Goal: Task Accomplishment & Management: Manage account settings

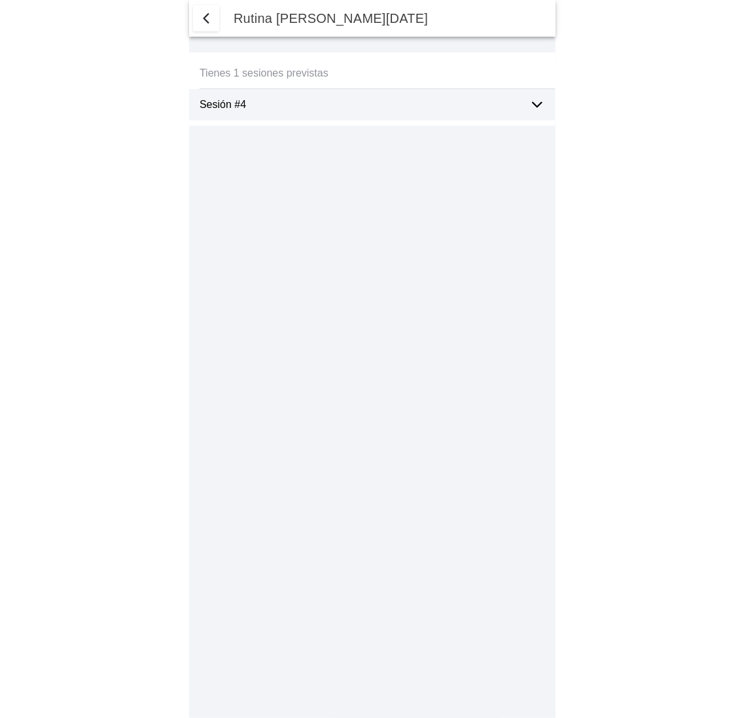
click at [534, 100] on icon at bounding box center [538, 105] width 16 height 16
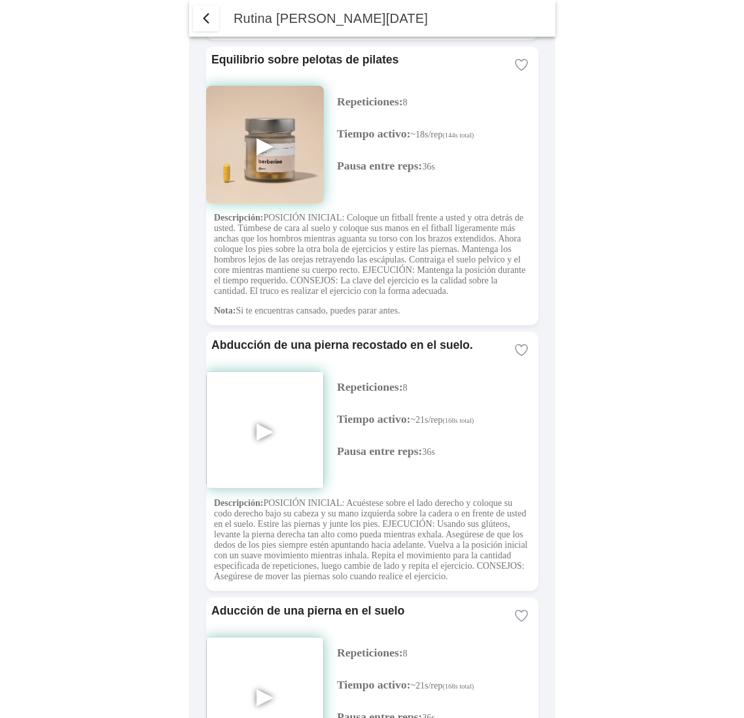
scroll to position [2957, 0]
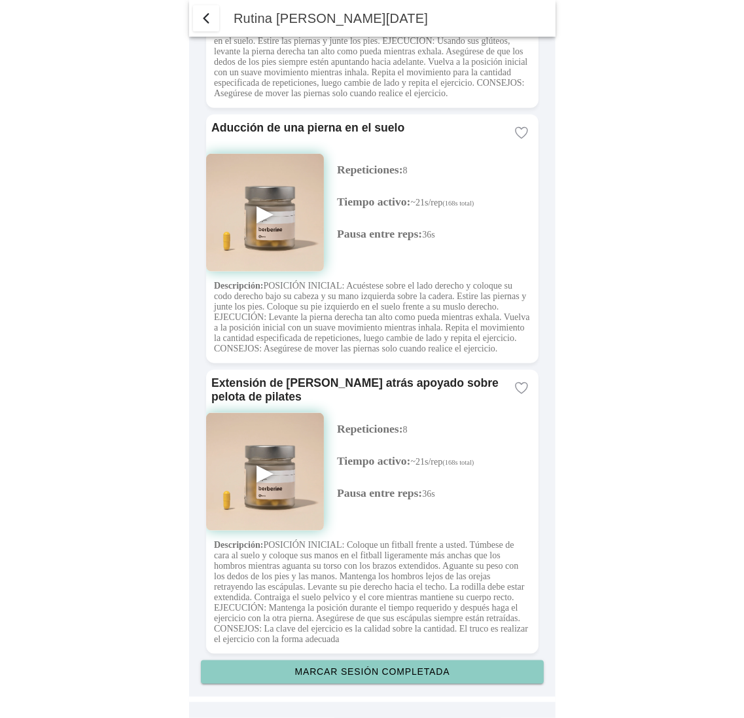
click at [0, 0] on slot "Marcar sesión completada" at bounding box center [0, 0] width 0 height 0
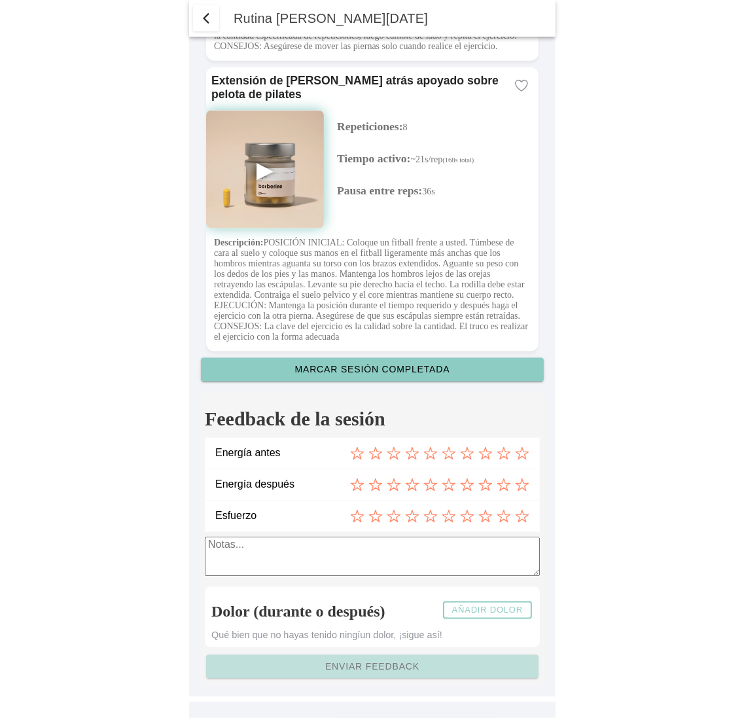
scroll to position [3260, 0]
click at [447, 454] on icon at bounding box center [449, 453] width 14 height 14
click at [398, 487] on icon at bounding box center [394, 485] width 14 height 14
click at [438, 512] on div at bounding box center [439, 516] width 179 height 14
click at [452, 517] on icon at bounding box center [449, 516] width 14 height 14
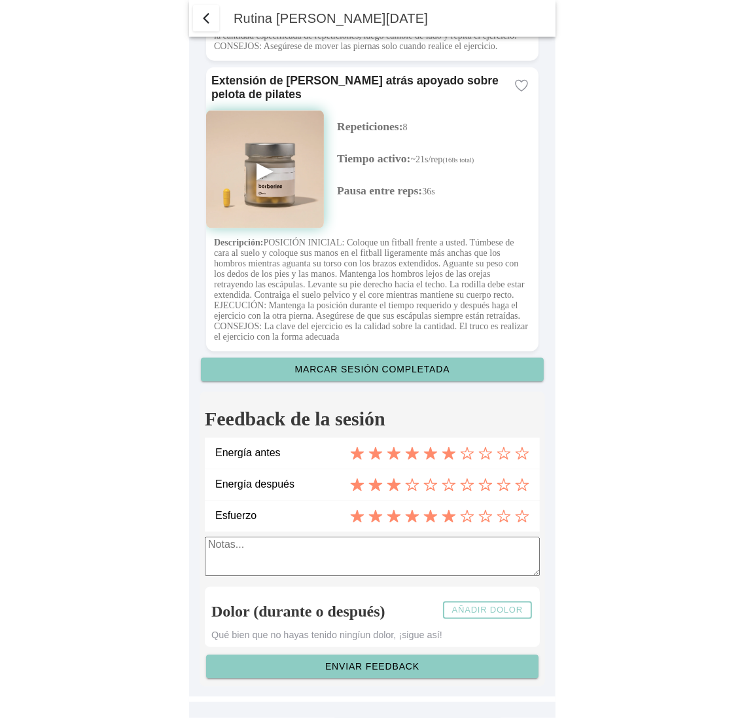
click at [300, 554] on textarea at bounding box center [372, 556] width 335 height 39
type textarea "ciao bellissimo"
click at [0, 0] on slot "Añadir dolor" at bounding box center [0, 0] width 0 height 0
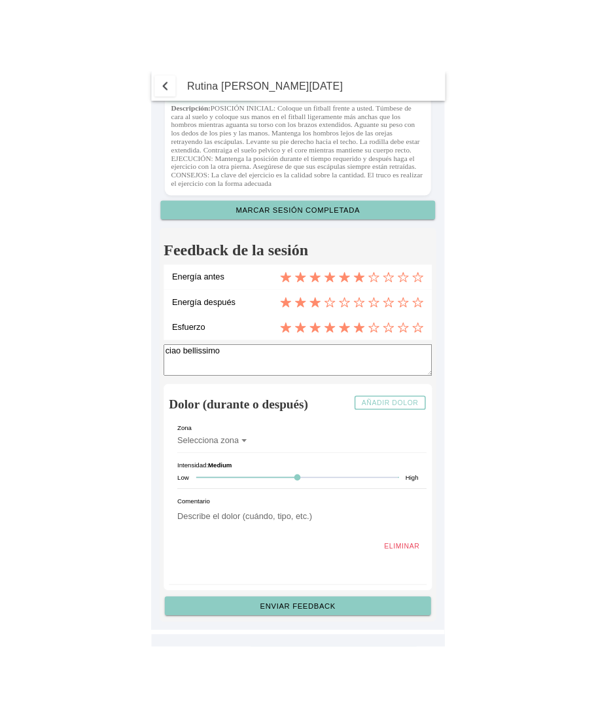
scroll to position [3458, 0]
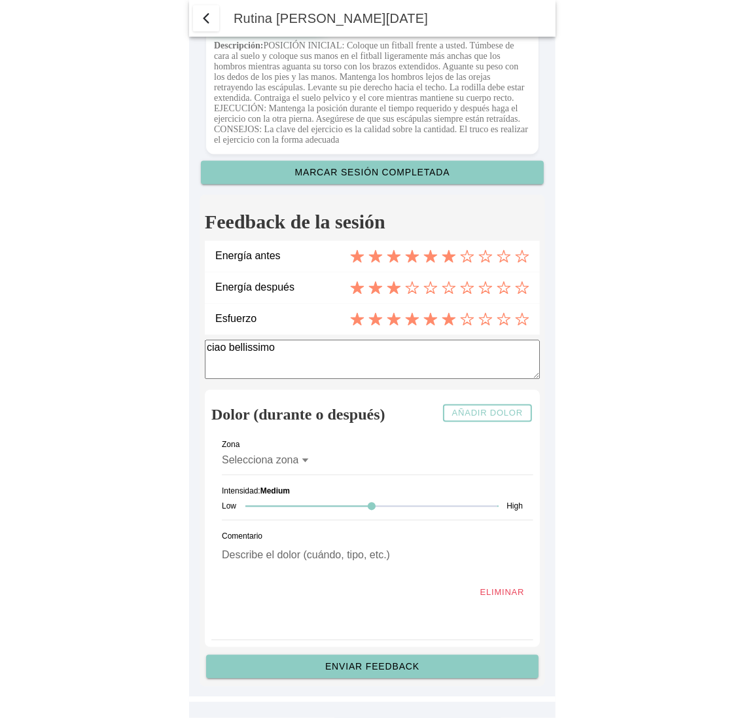
click at [308, 456] on icon at bounding box center [305, 461] width 9 height 10
click at [308, 456] on button "Selecciona zona" at bounding box center [372, 460] width 301 height 29
drag, startPoint x: 373, startPoint y: 507, endPoint x: 473, endPoint y: 507, distance: 100.2
click at [473, 507] on ion-backdrop at bounding box center [372, 359] width 367 height 718
drag, startPoint x: 373, startPoint y: 513, endPoint x: 280, endPoint y: 515, distance: 93.0
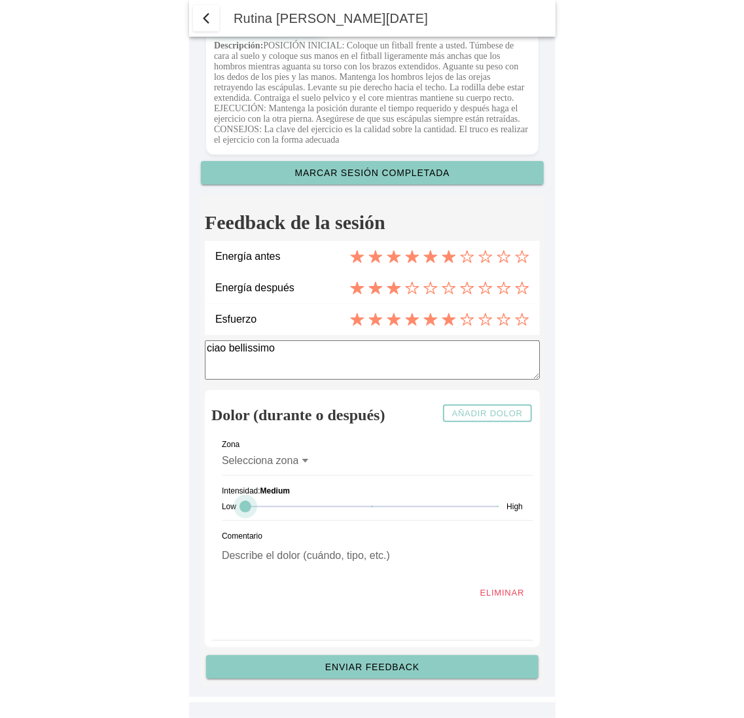
click at [280, 515] on div at bounding box center [372, 506] width 252 height 27
click at [259, 575] on textarea "To enrich screen reader interactions, please activate Accessibility in Grammarl…" at bounding box center [372, 558] width 301 height 41
click at [310, 460] on label "Selecciona zona" at bounding box center [372, 460] width 301 height 29
type textarea "Dolor fuerte a la espalda"
click at [310, 460] on button "Selecciona zona" at bounding box center [372, 460] width 301 height 29
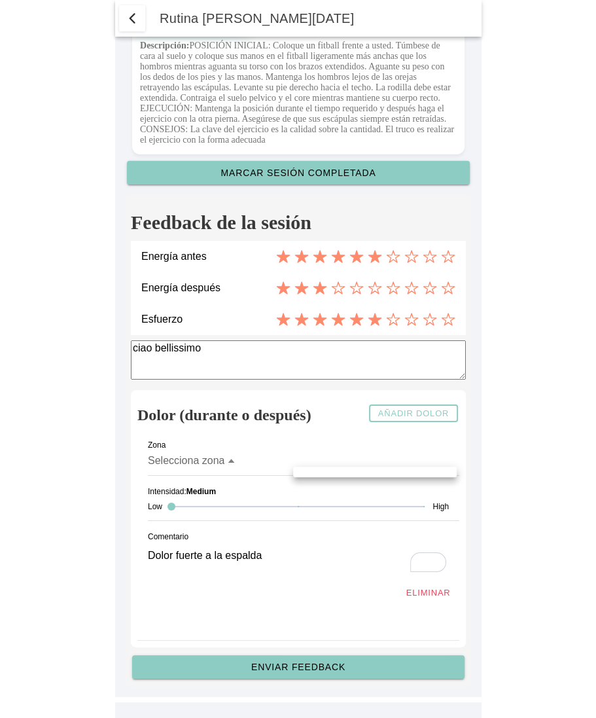
click at [491, 369] on body "Rutina de hoy Tienes 1 sesiones previstas Sesión #4 ▶ Repeticiones: 8 Tiempo ac…" at bounding box center [298, 359] width 596 height 718
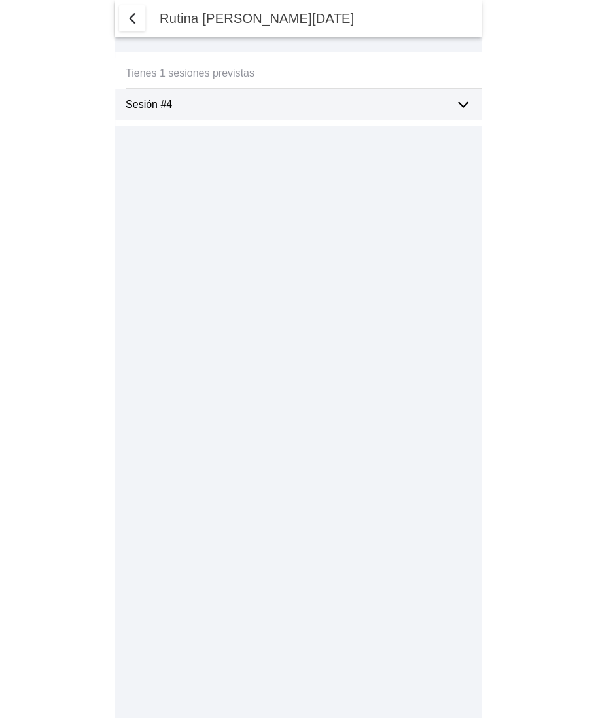
click at [464, 102] on icon at bounding box center [464, 105] width 16 height 16
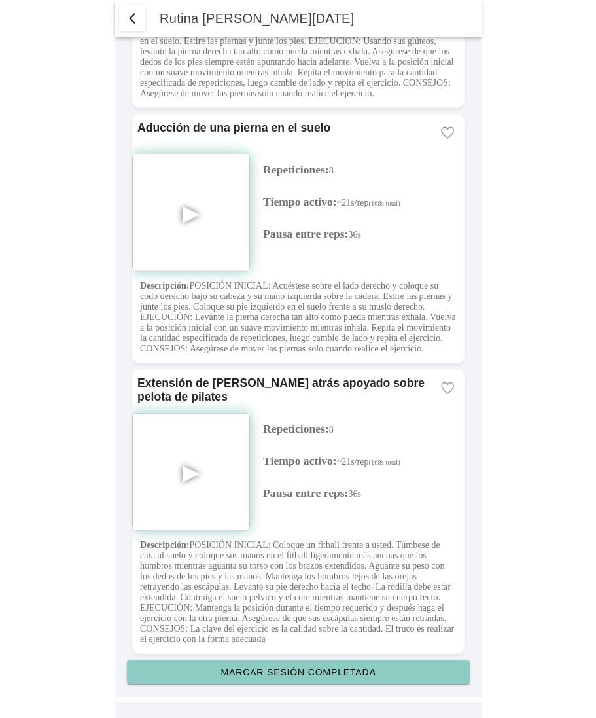
scroll to position [2957, 0]
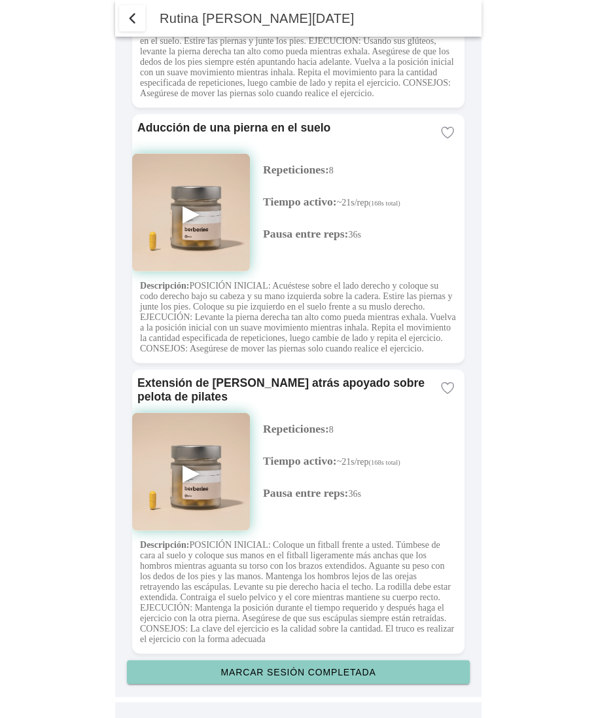
click at [333, 678] on button "Marcar sesión completada" at bounding box center [298, 673] width 343 height 24
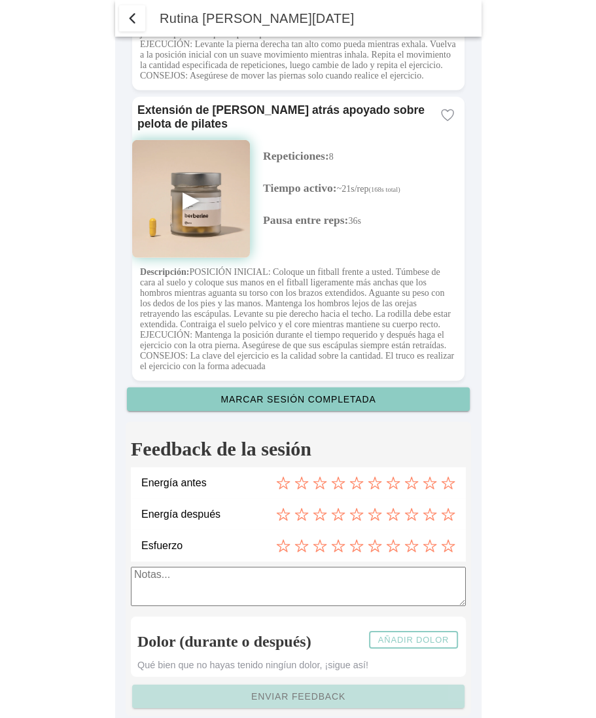
scroll to position [3260, 0]
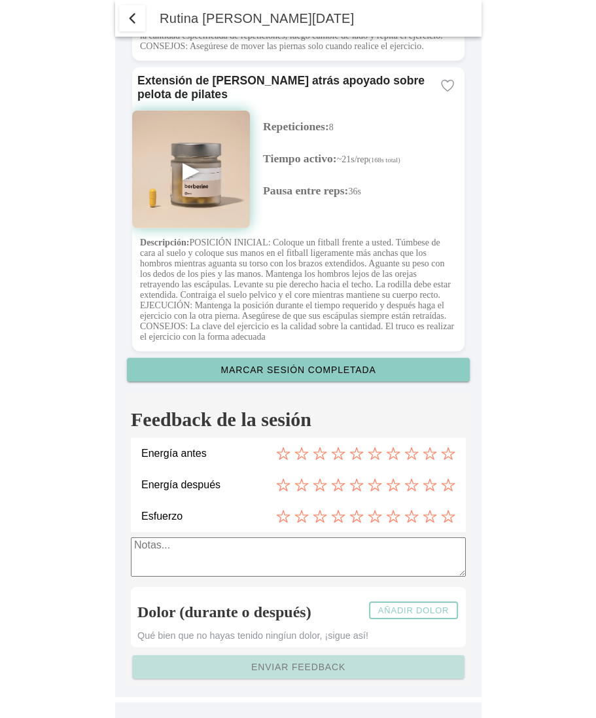
click at [375, 518] on icon at bounding box center [375, 516] width 14 height 14
click at [354, 490] on icon at bounding box center [357, 485] width 14 height 14
click at [350, 458] on icon at bounding box center [357, 453] width 14 height 14
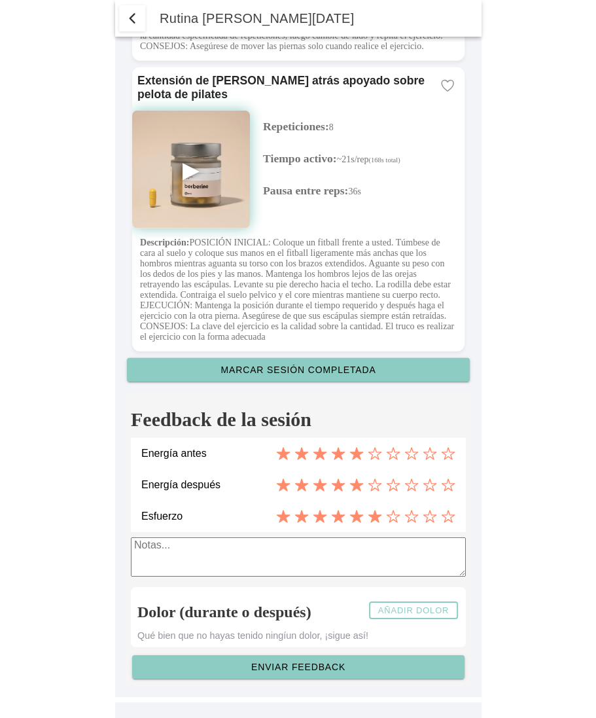
click at [0, 0] on slot "Añadir dolor" at bounding box center [0, 0] width 0 height 0
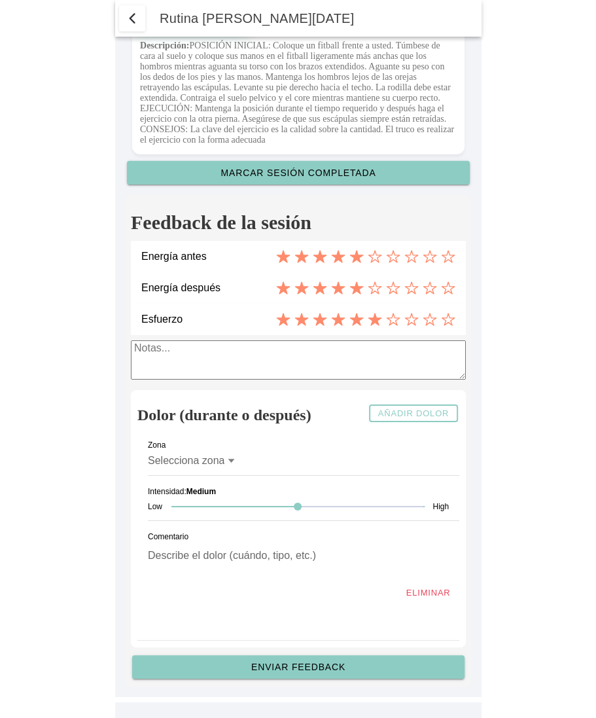
scroll to position [3458, 0]
click at [235, 462] on label "Selecciona zona" at bounding box center [298, 460] width 301 height 29
click at [235, 462] on button "Selecciona zona" at bounding box center [298, 460] width 301 height 29
click at [438, 589] on ion-backdrop at bounding box center [298, 359] width 367 height 718
click at [0, 0] on slot "Eliminar" at bounding box center [0, 0] width 0 height 0
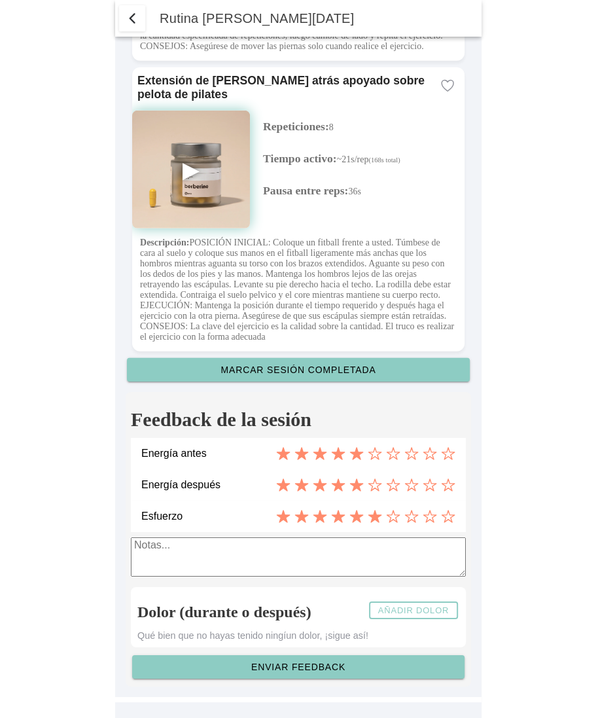
scroll to position [3260, 0]
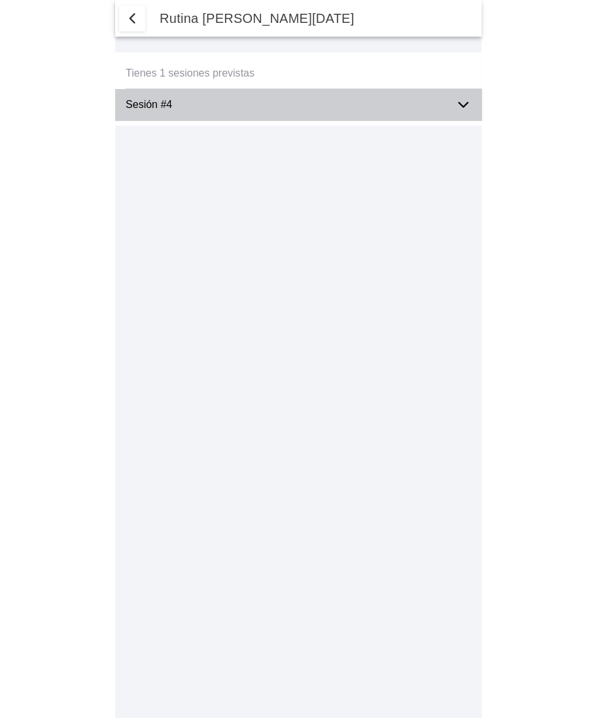
click at [274, 112] on div "Sesión #4" at bounding box center [285, 104] width 319 height 31
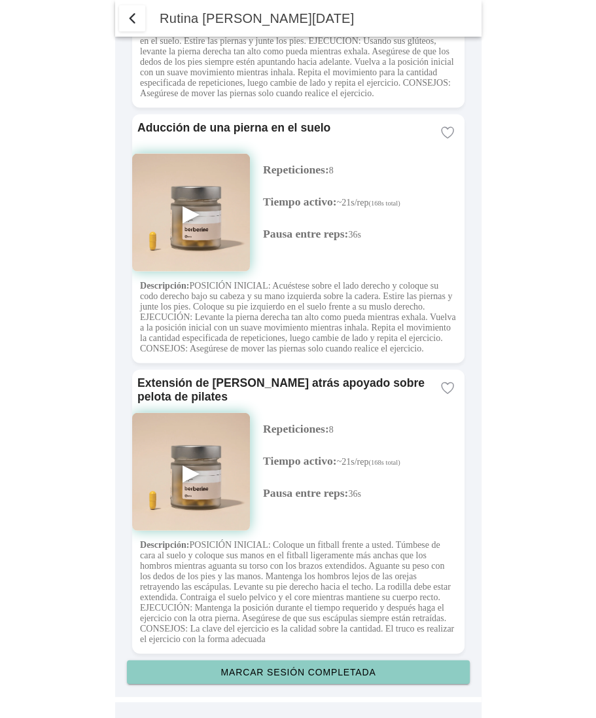
scroll to position [2957, 0]
click at [316, 682] on button "Marcar sesión completada" at bounding box center [298, 673] width 343 height 24
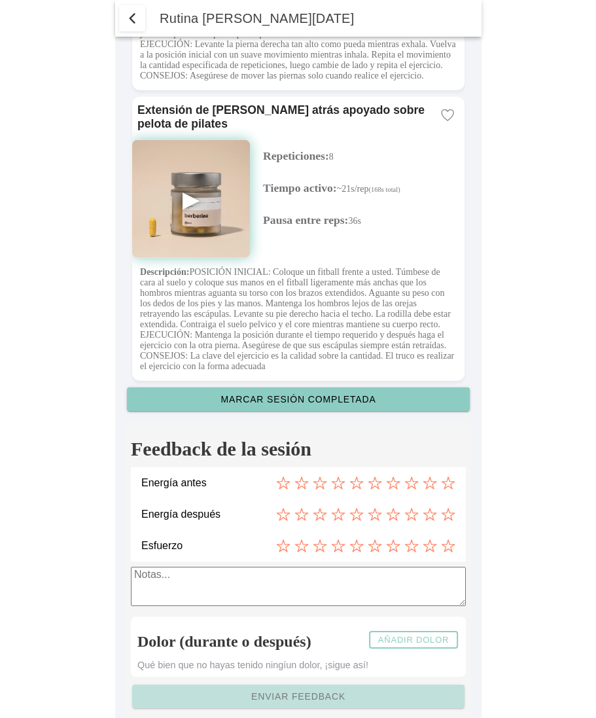
scroll to position [3260, 0]
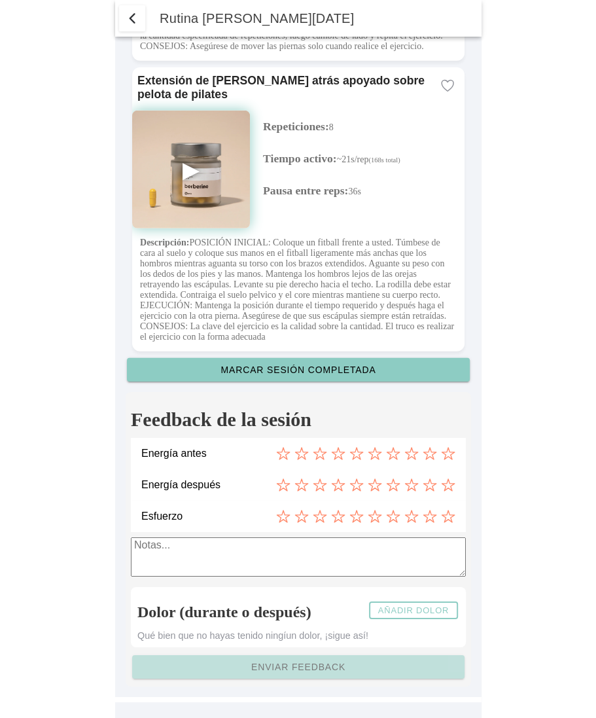
click at [373, 462] on div "Energía antes" at bounding box center [298, 453] width 314 height 31
click at [360, 456] on icon at bounding box center [357, 453] width 14 height 14
click at [401, 481] on div at bounding box center [365, 485] width 179 height 14
click at [391, 486] on icon at bounding box center [393, 485] width 14 height 14
click at [321, 513] on icon at bounding box center [320, 516] width 14 height 14
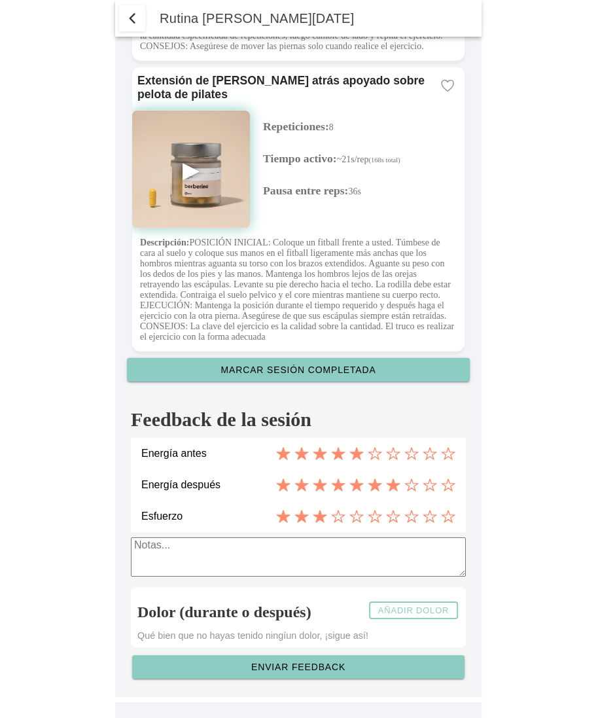
click at [0, 0] on slot "Añadir dolor" at bounding box center [0, 0] width 0 height 0
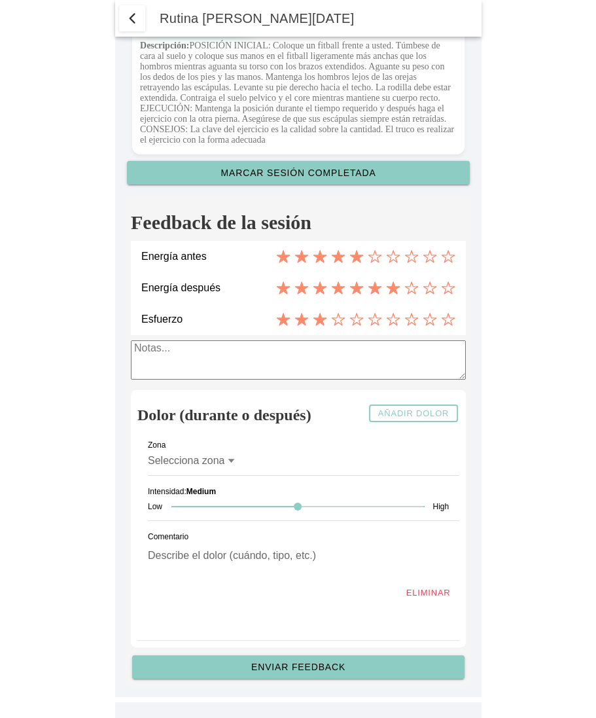
scroll to position [3458, 0]
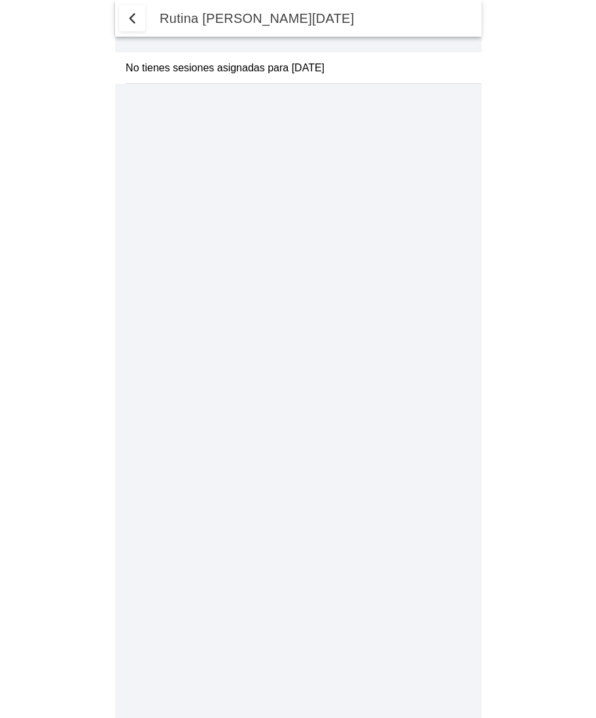
click at [133, 16] on span "button" at bounding box center [132, 18] width 16 height 16
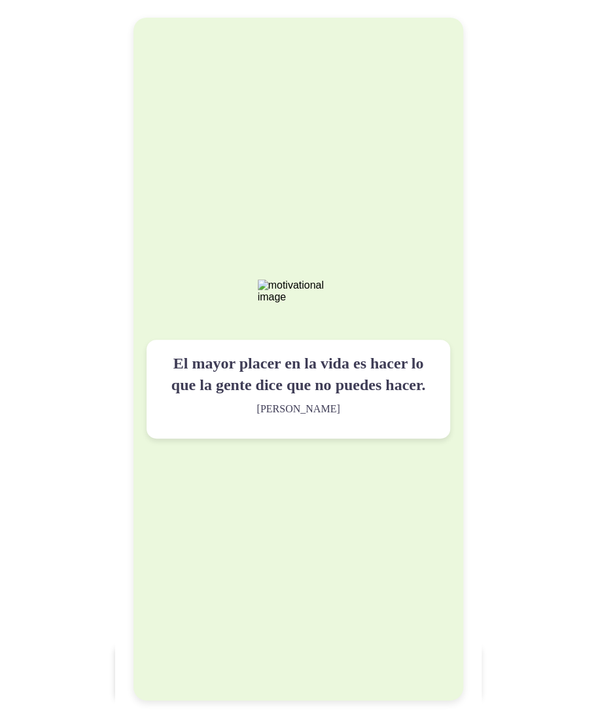
click at [348, 374] on p "El mayor placer en la vida es hacer lo que la gente dice que no puedes hacer." at bounding box center [299, 375] width 278 height 44
click at [380, 318] on div "El mayor placer en la vida es hacer lo que la gente dice que no puedes hacer. W…" at bounding box center [299, 359] width 330 height 682
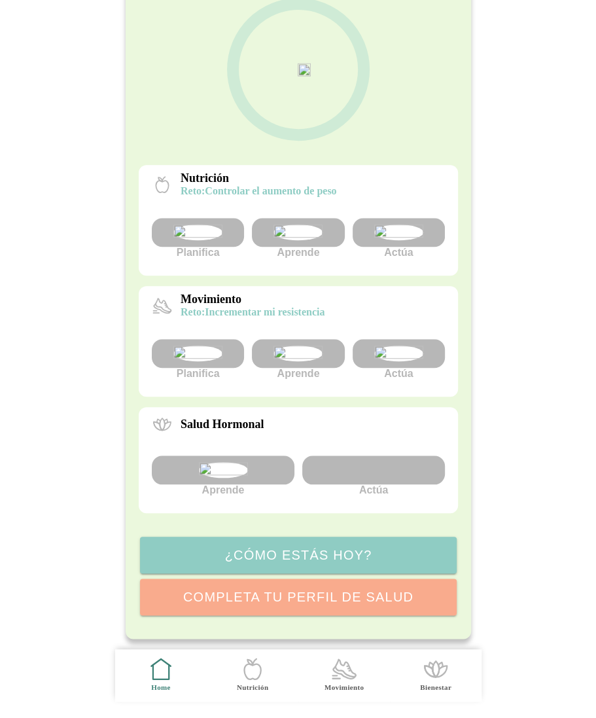
scroll to position [237, 0]
click at [403, 346] on img at bounding box center [398, 354] width 49 height 16
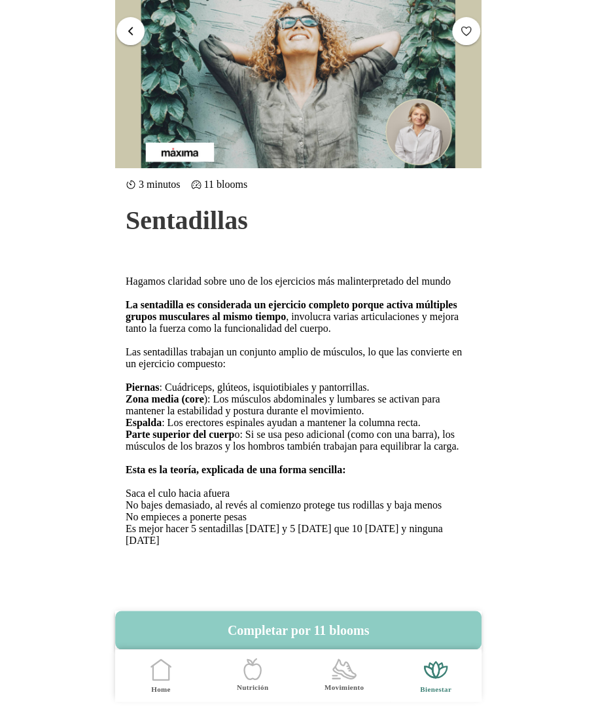
click at [136, 25] on button "button" at bounding box center [131, 31] width 28 height 28
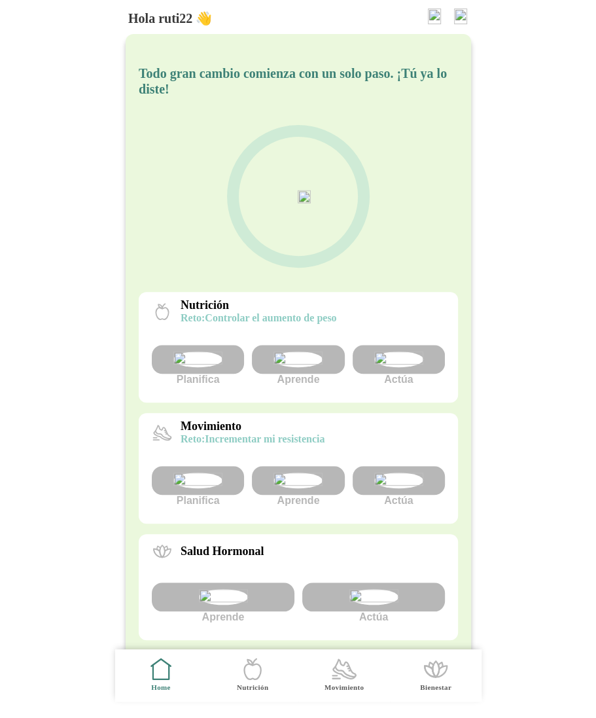
click at [410, 488] on img at bounding box center [398, 481] width 49 height 16
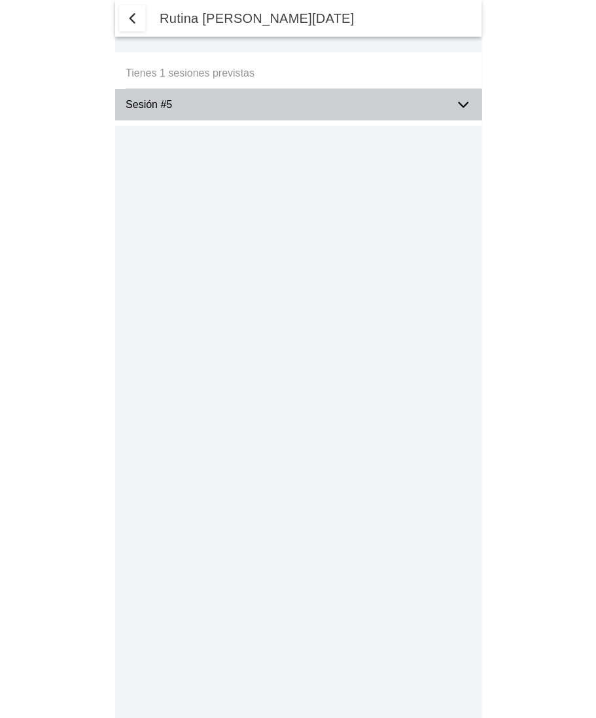
click at [461, 109] on icon at bounding box center [464, 105] width 16 height 16
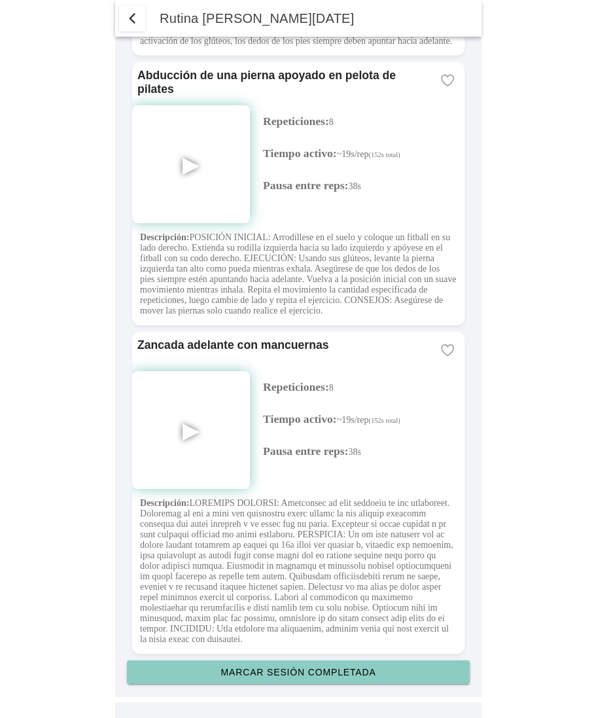
scroll to position [3408, 0]
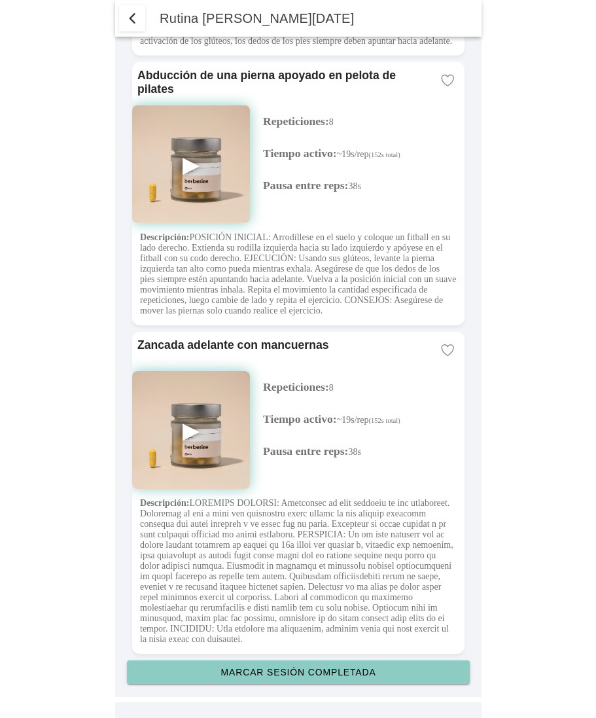
click at [0, 0] on slot "Marcar sesión completada" at bounding box center [0, 0] width 0 height 0
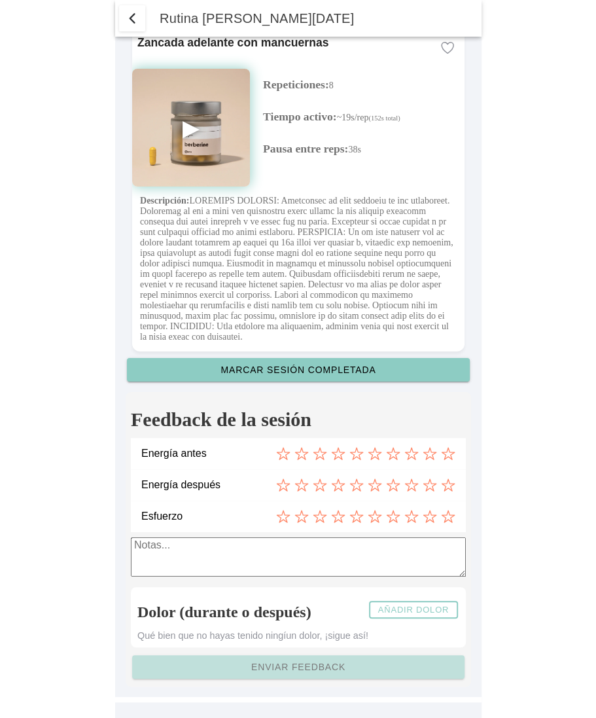
scroll to position [3711, 0]
click at [321, 458] on icon at bounding box center [320, 453] width 14 height 14
click at [355, 484] on icon at bounding box center [357, 485] width 14 height 14
click at [322, 513] on icon at bounding box center [320, 516] width 14 height 14
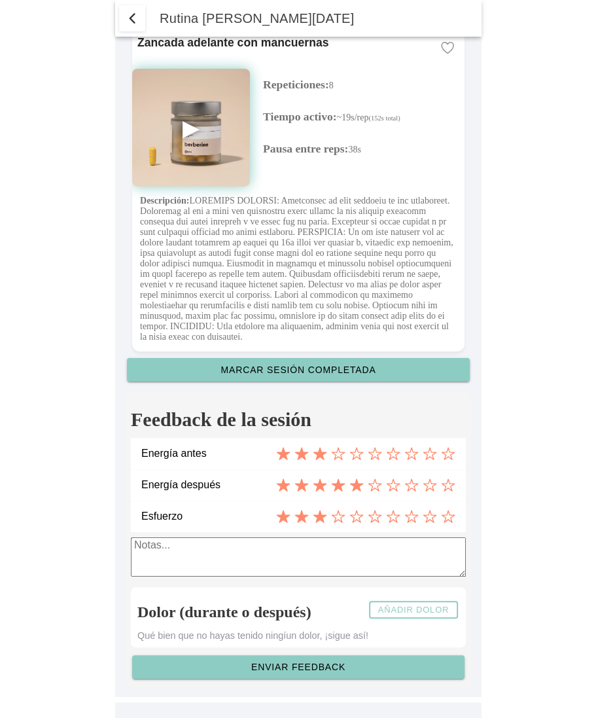
click at [0, 0] on slot "Añadir dolor" at bounding box center [0, 0] width 0 height 0
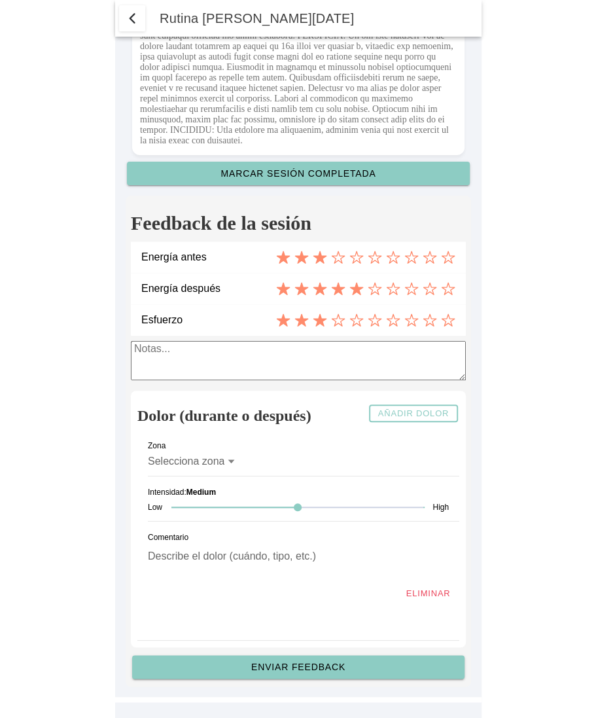
scroll to position [3909, 0]
click at [231, 461] on icon at bounding box center [231, 462] width 7 height 4
click at [231, 461] on button "Selecciona zona" at bounding box center [298, 461] width 301 height 29
click at [128, 17] on ion-backdrop at bounding box center [298, 359] width 367 height 718
click at [132, 18] on span "button" at bounding box center [132, 18] width 16 height 16
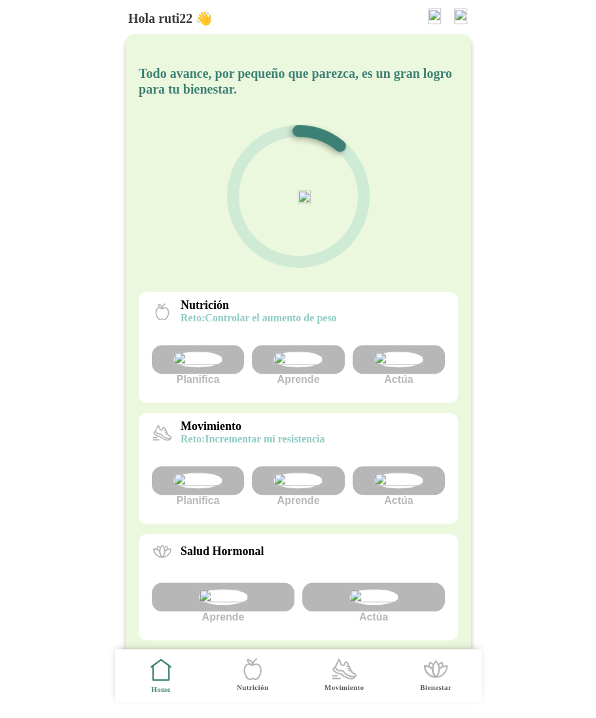
click at [456, 18] on img at bounding box center [460, 17] width 13 height 16
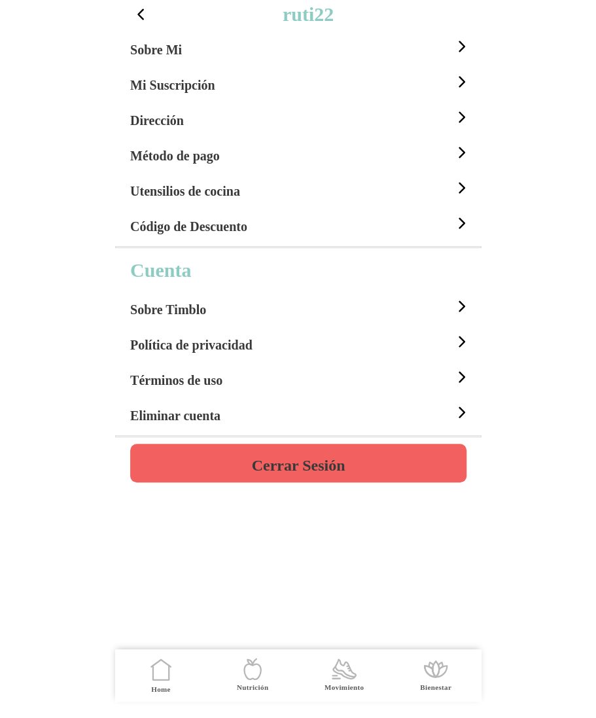
click at [139, 14] on span "button" at bounding box center [140, 14] width 17 height 17
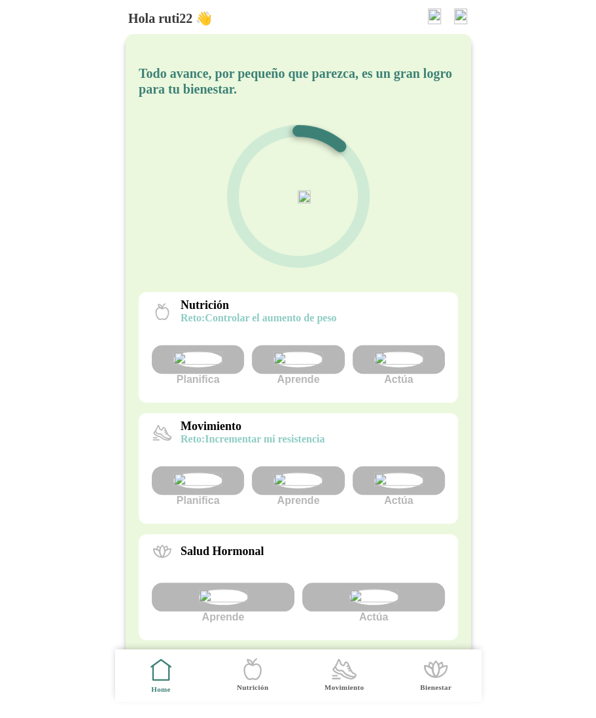
click at [464, 20] on img at bounding box center [460, 17] width 13 height 16
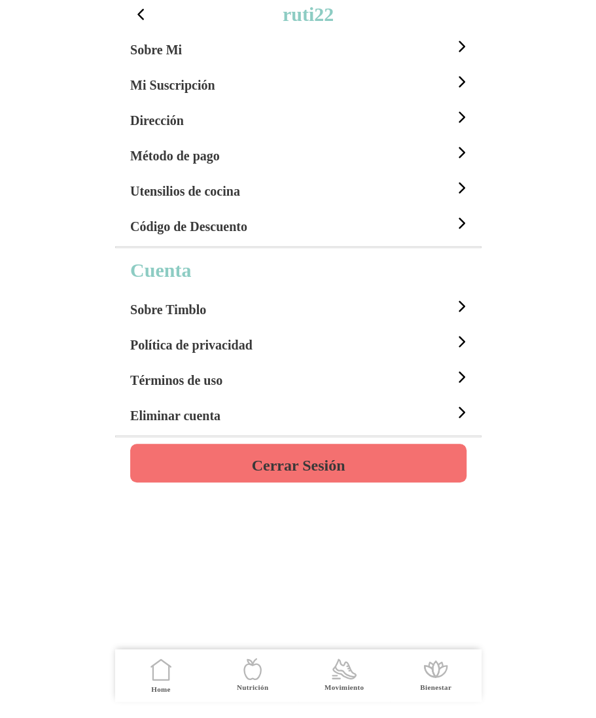
click at [291, 458] on h4 "Cerrar Sesión" at bounding box center [298, 466] width 94 height 16
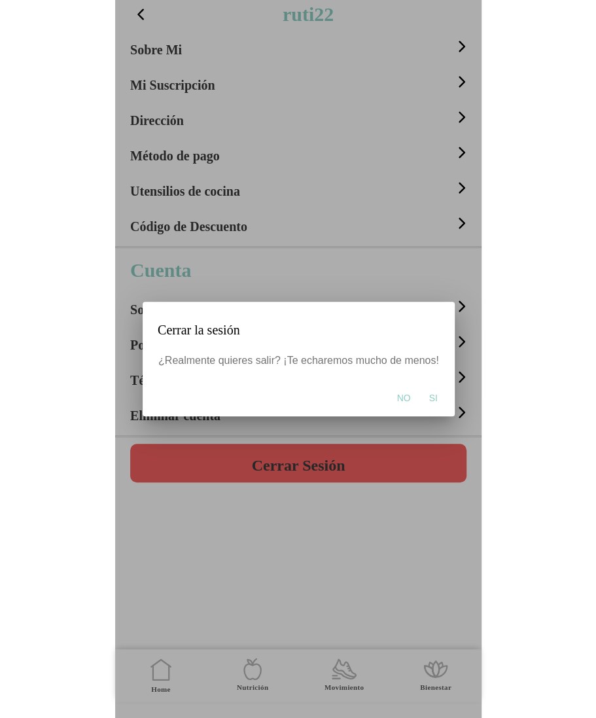
click at [434, 401] on span "Si" at bounding box center [433, 397] width 9 height 13
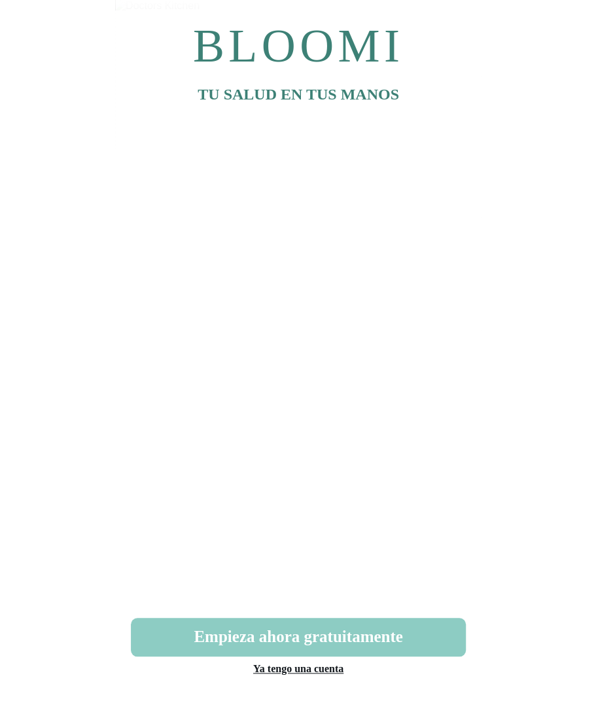
click at [297, 666] on link "Ya tengo una cuenta" at bounding box center [298, 668] width 90 height 11
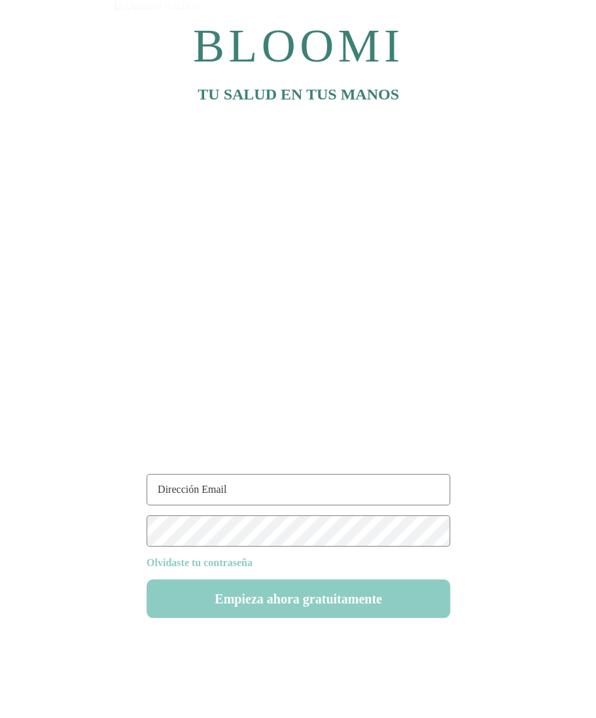
click at [249, 492] on input "text" at bounding box center [299, 489] width 304 height 31
paste input "URL di richiesta [URL][TECHNICAL_ID] Metodo di richiesta GET Codice di stato 50…"
type input "URL di richiesta [URL][TECHNICAL_ID] Metodo di richiesta GET Codice di stato 50…"
click at [235, 493] on input "text" at bounding box center [299, 489] width 304 height 31
paste input "[EMAIL_ADDRESS][DOMAIN_NAME]"
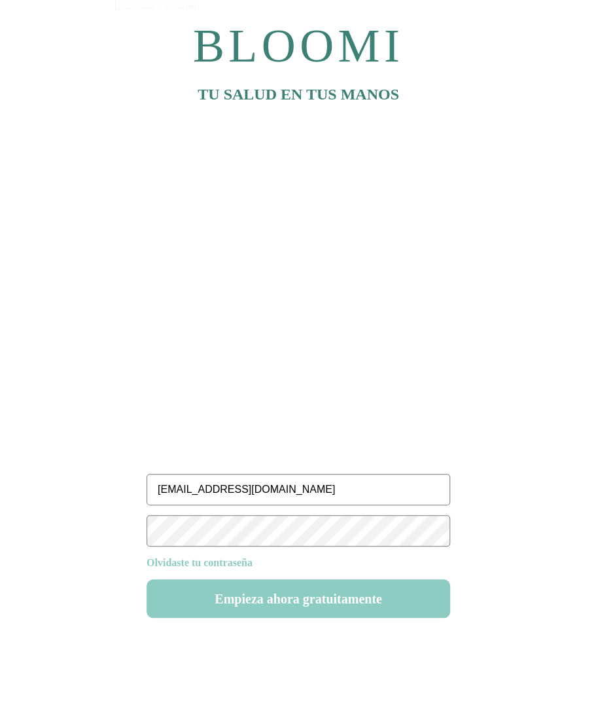
type input "[EMAIL_ADDRESS][DOMAIN_NAME]"
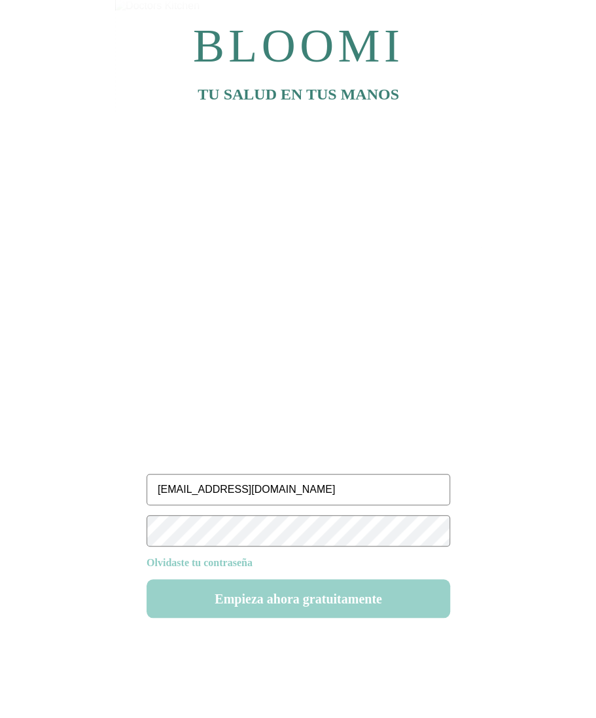
click at [298, 602] on button "Empieza ahora gratuitamente" at bounding box center [299, 598] width 304 height 39
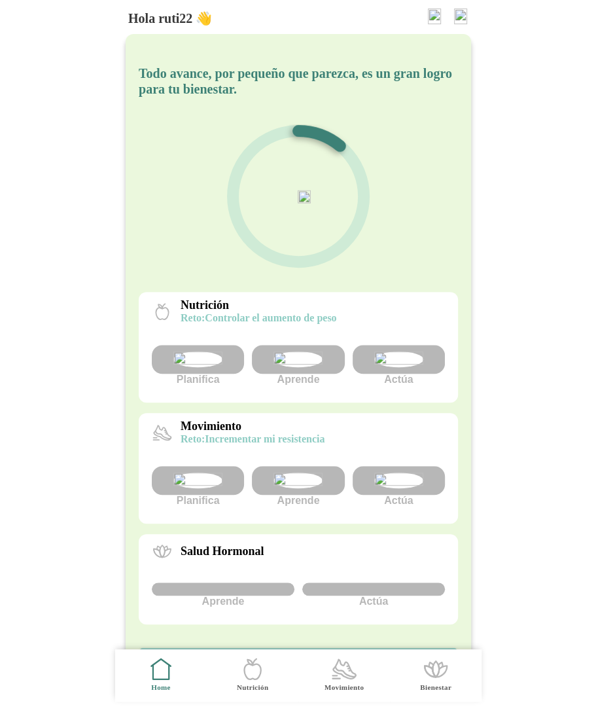
click at [397, 488] on img at bounding box center [398, 481] width 49 height 16
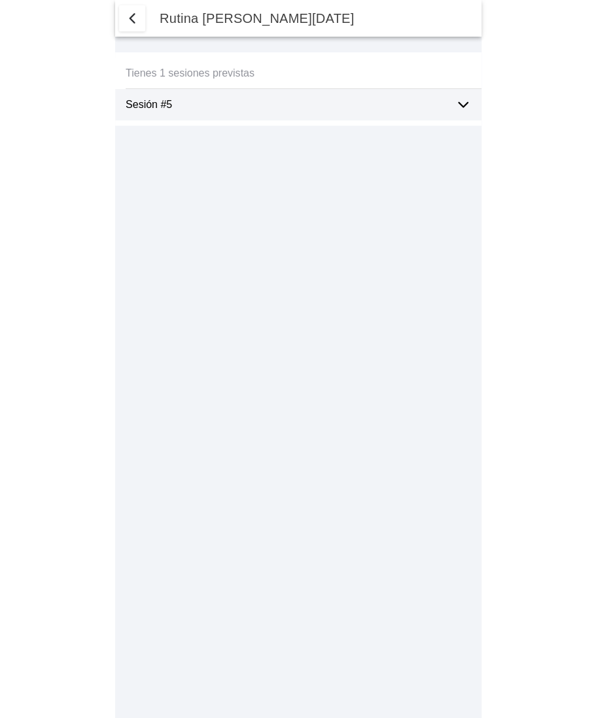
click at [435, 106] on ion-label "Sesión #5" at bounding box center [285, 105] width 319 height 12
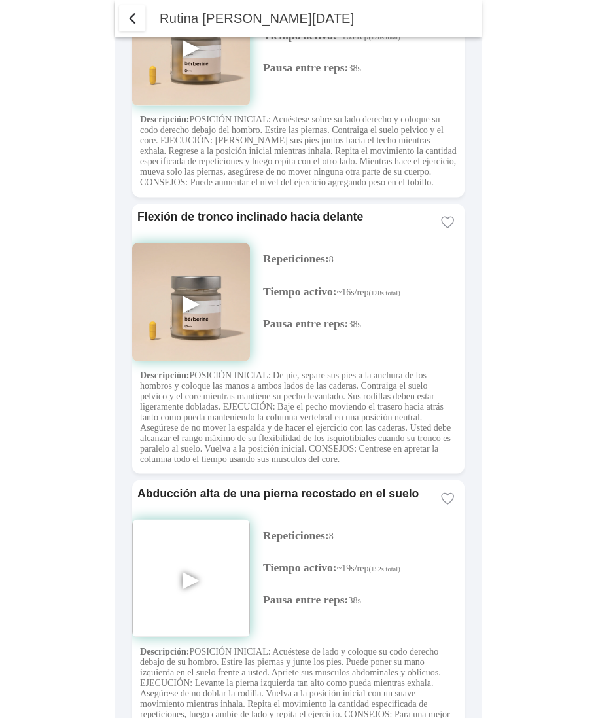
scroll to position [3408, 0]
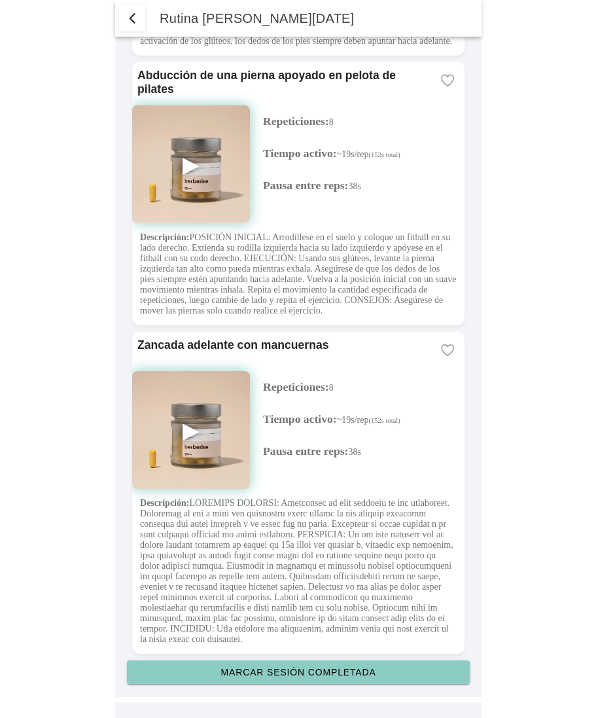
click at [327, 666] on button "Marcar sesión completada" at bounding box center [298, 673] width 343 height 24
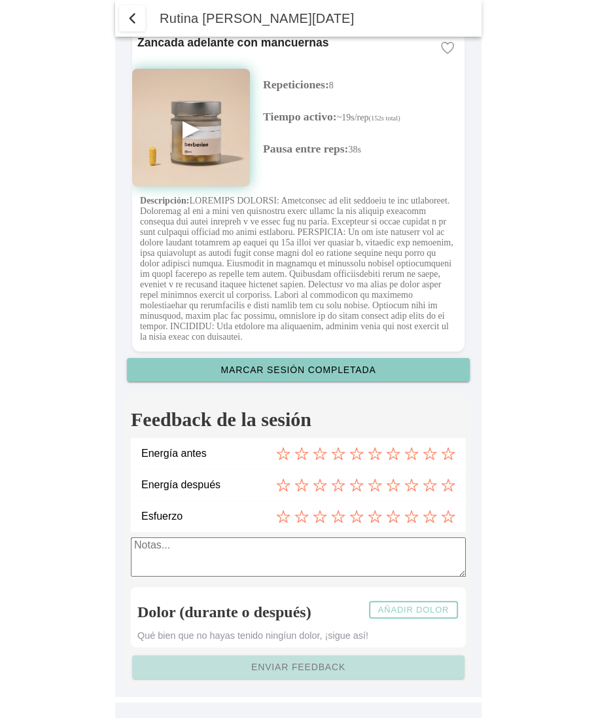
scroll to position [3711, 0]
click at [0, 0] on slot "Añadir dolor" at bounding box center [0, 0] width 0 height 0
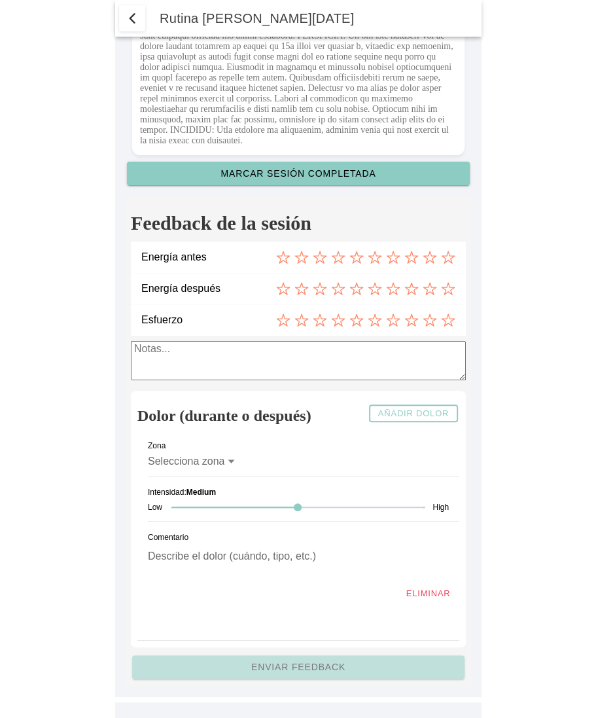
click at [237, 476] on label "Selecciona zona" at bounding box center [298, 461] width 301 height 29
click at [237, 476] on button "Selecciona zona" at bounding box center [298, 461] width 301 height 29
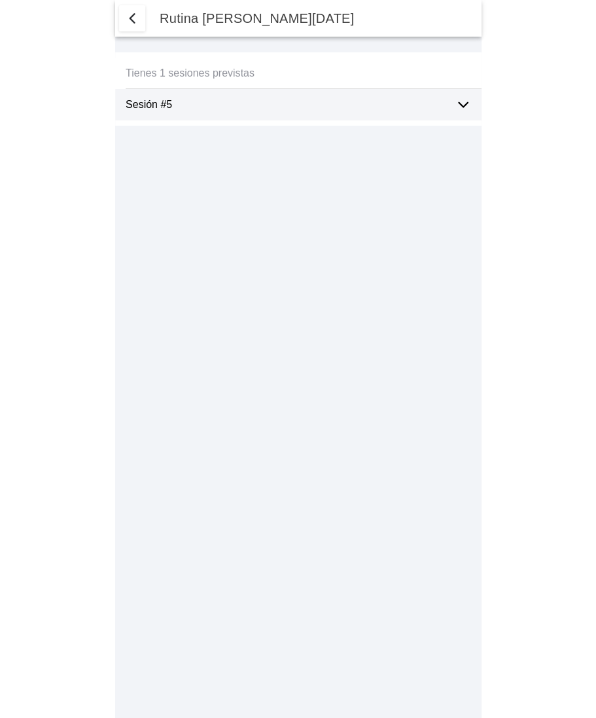
click at [267, 93] on div "Sesión #5" at bounding box center [285, 104] width 319 height 31
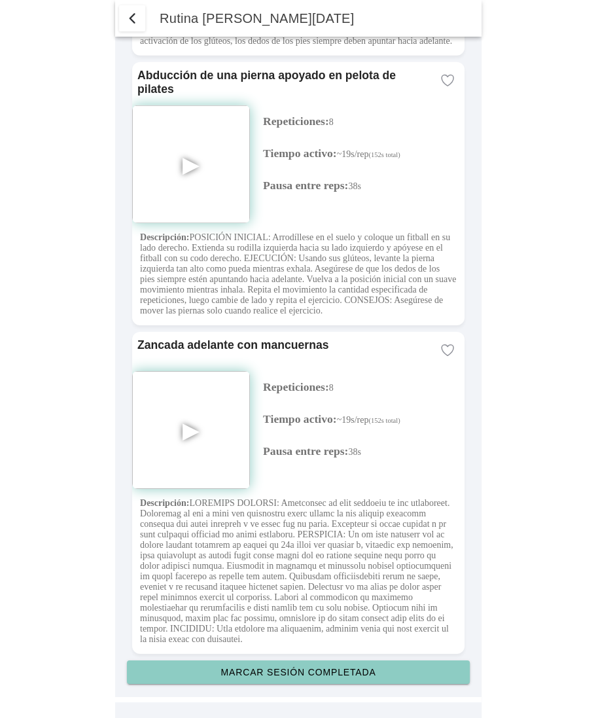
scroll to position [3408, 0]
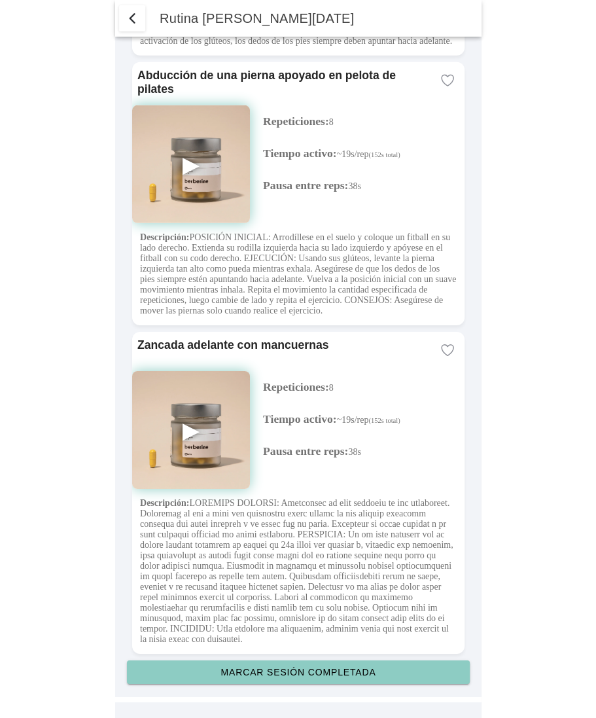
click at [308, 678] on button "Marcar sesión completada" at bounding box center [298, 673] width 343 height 24
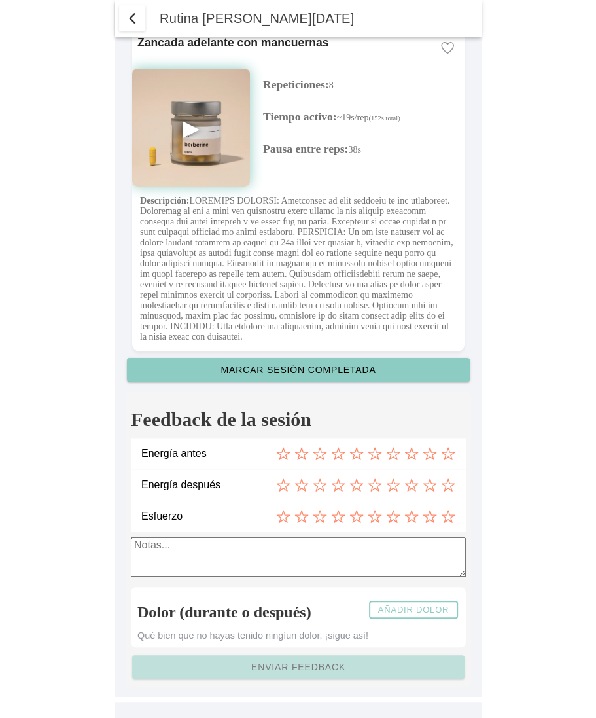
scroll to position [3711, 0]
click at [433, 615] on button "Añadir dolor" at bounding box center [413, 610] width 89 height 18
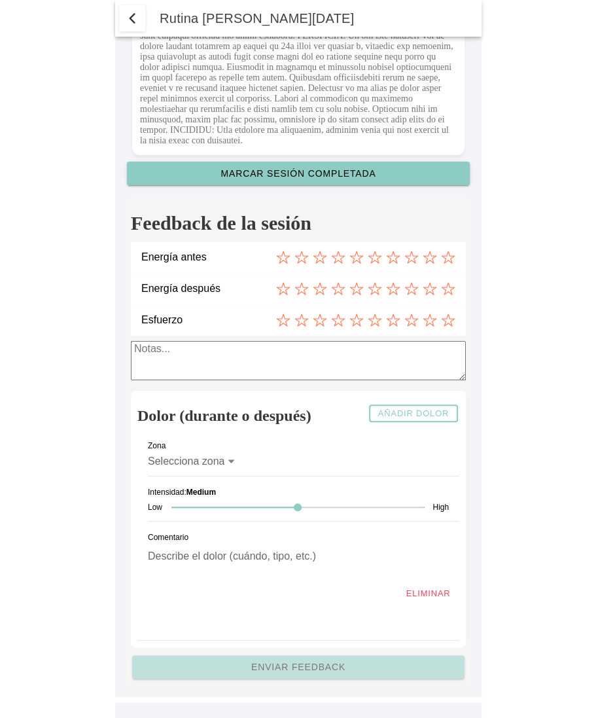
scroll to position [3909, 0]
click at [228, 462] on icon at bounding box center [231, 461] width 9 height 10
click at [228, 462] on button "Selecciona zona" at bounding box center [298, 461] width 301 height 29
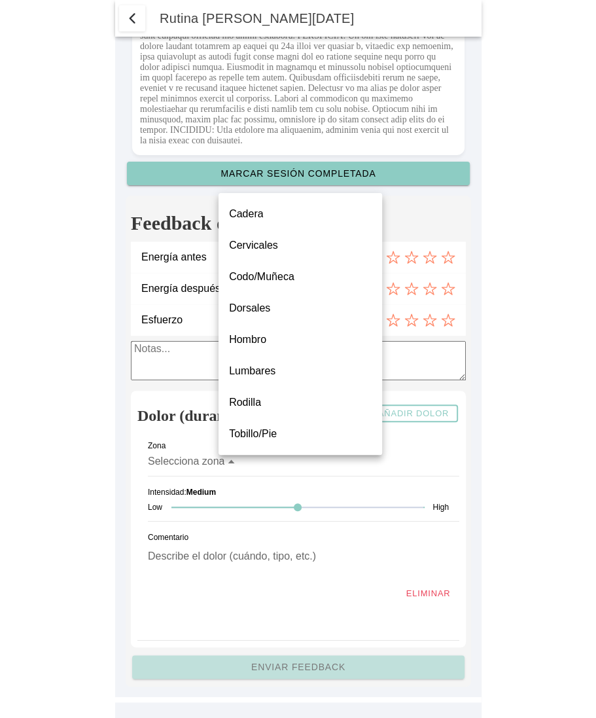
click at [0, 0] on slot "Hombro" at bounding box center [0, 0] width 0 height 0
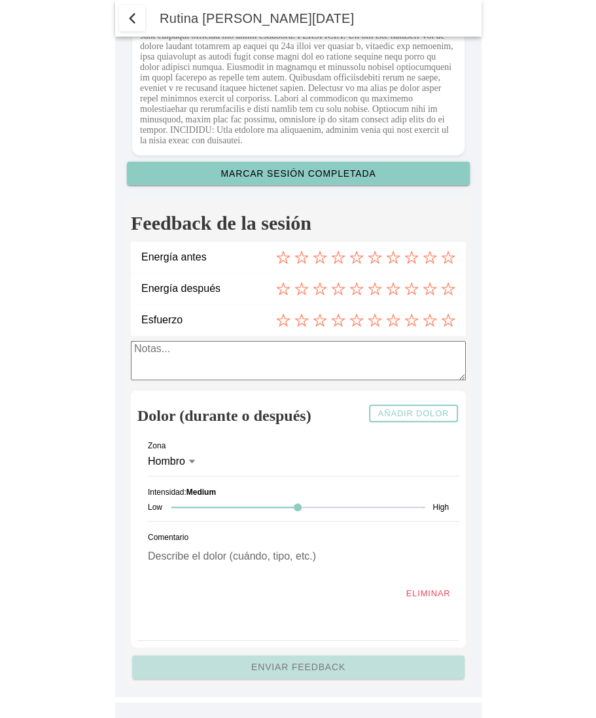
click at [407, 507] on div at bounding box center [298, 507] width 252 height 1
click at [273, 566] on textarea at bounding box center [298, 559] width 301 height 41
click at [362, 253] on icon at bounding box center [357, 257] width 14 height 14
click at [318, 286] on icon at bounding box center [320, 289] width 14 height 14
click at [399, 319] on icon at bounding box center [393, 320] width 14 height 14
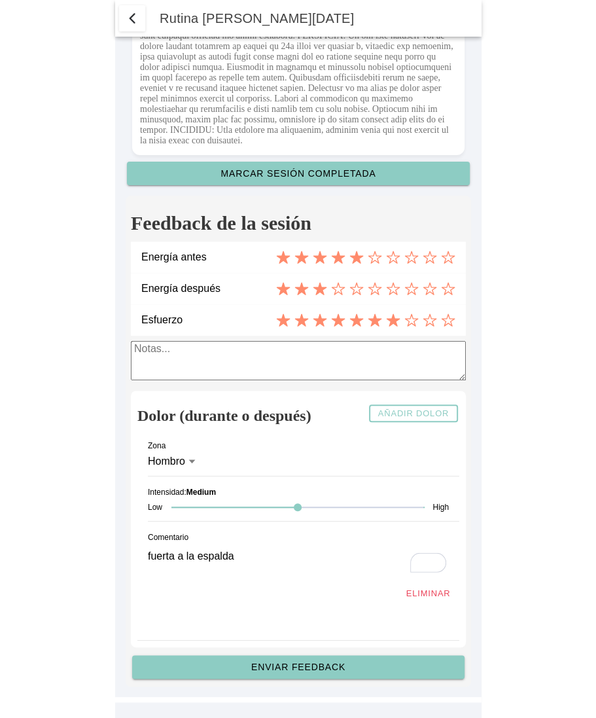
type textarea "fuerta a la espalda"
click at [310, 361] on textarea at bounding box center [298, 360] width 335 height 39
type textarea "ciao carissimo"
click at [0, 0] on slot "Añadir dolor" at bounding box center [0, 0] width 0 height 0
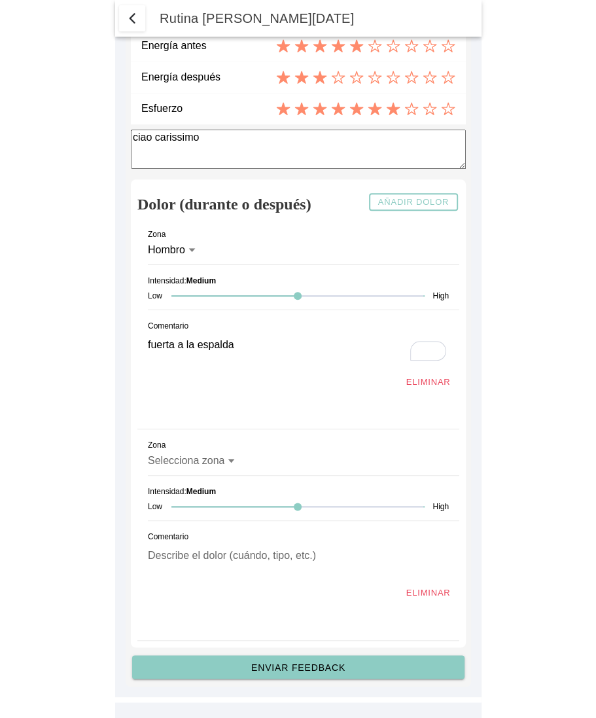
scroll to position [3967, 0]
click at [211, 467] on div "Selecciona zona" at bounding box center [186, 461] width 77 height 12
click at [211, 475] on button "Selecciona zona" at bounding box center [298, 460] width 301 height 29
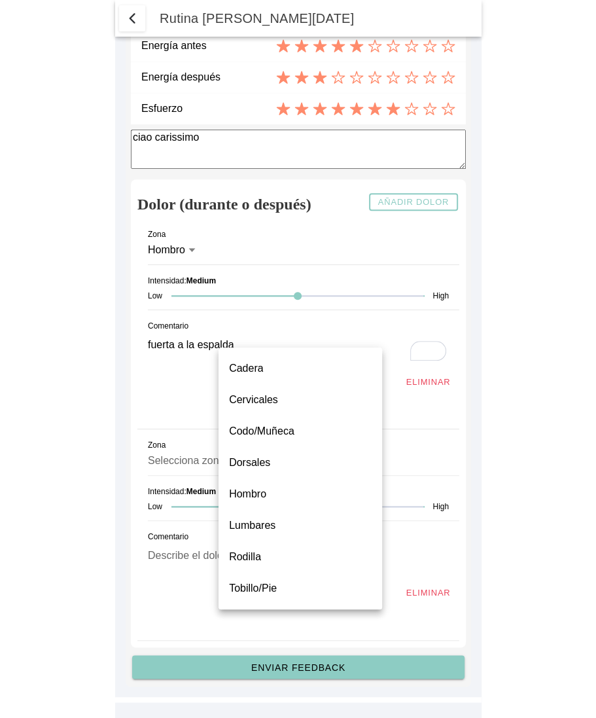
click at [248, 563] on label "Rodilla" at bounding box center [300, 557] width 143 height 16
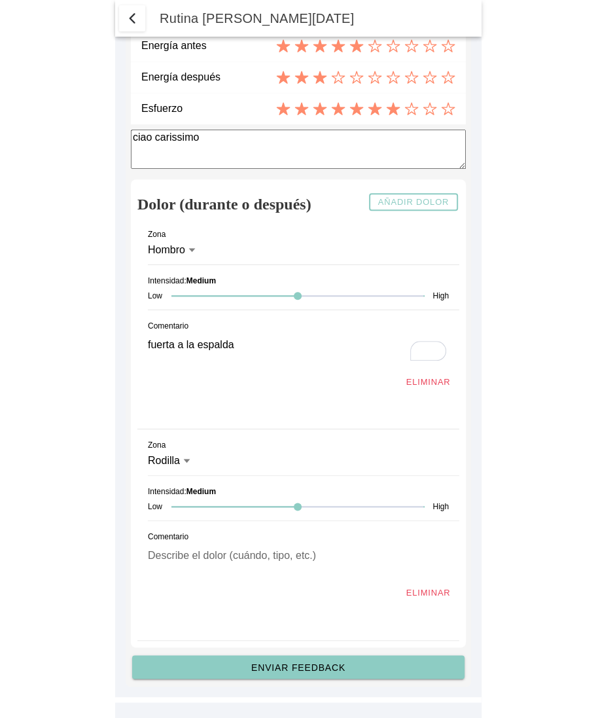
scroll to position [4024, 0]
click at [175, 520] on div at bounding box center [298, 506] width 252 height 27
click at [185, 579] on textarea at bounding box center [298, 558] width 301 height 41
type textarea "solo al bajar mucho"
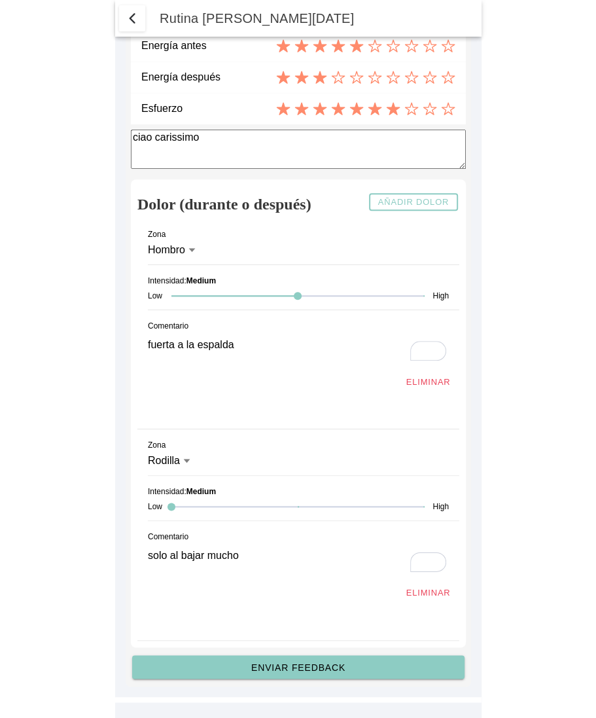
click at [0, 0] on slot "Enviar feedback" at bounding box center [0, 0] width 0 height 0
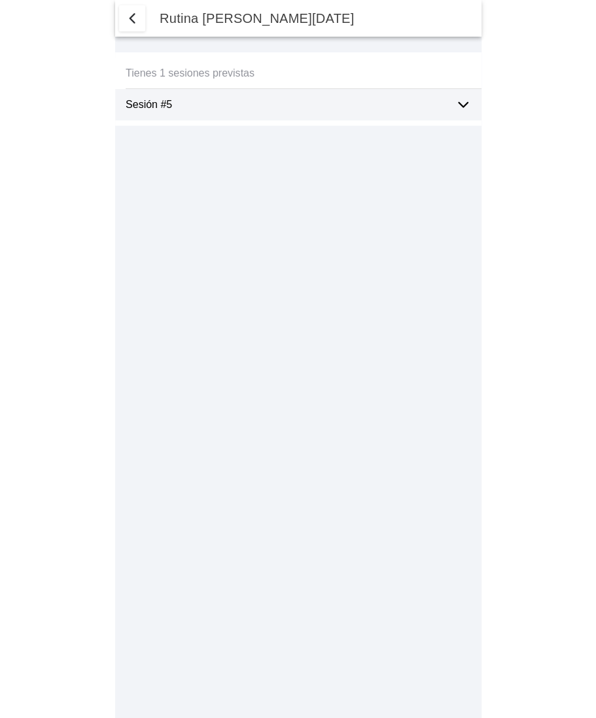
click at [312, 109] on ion-label "Sesión #5" at bounding box center [285, 105] width 319 height 12
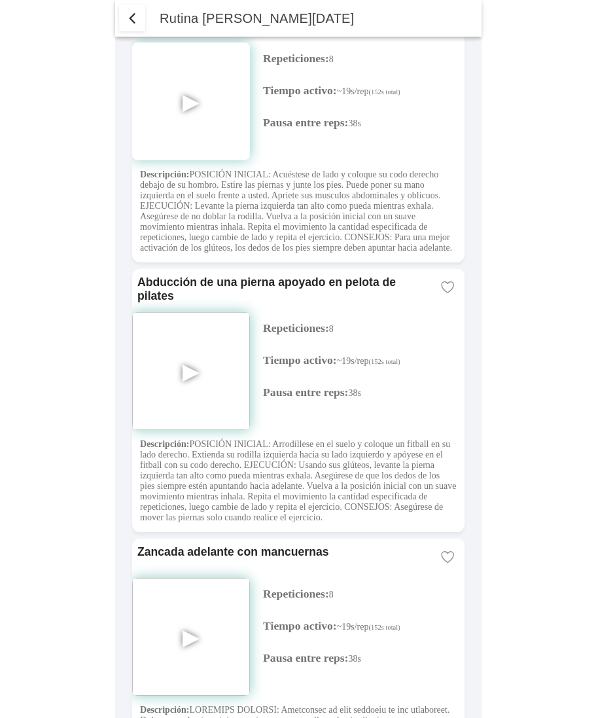
scroll to position [3408, 0]
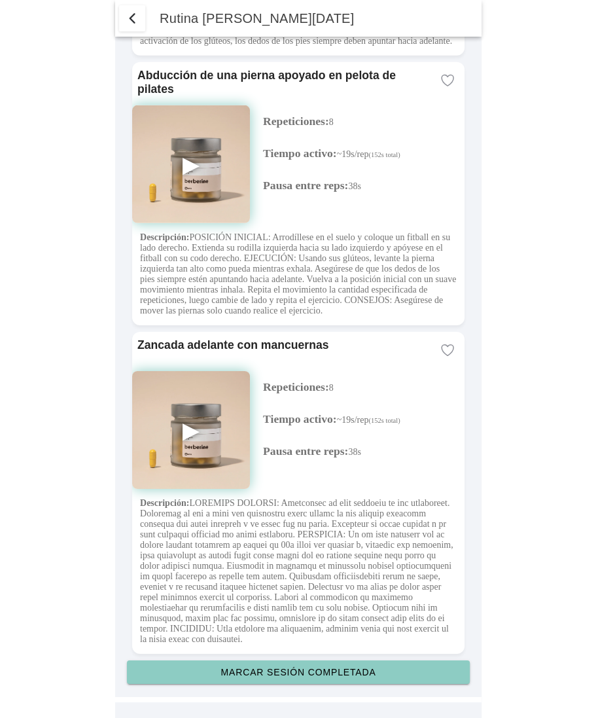
click at [0, 0] on slot "Marcar sesión completada" at bounding box center [0, 0] width 0 height 0
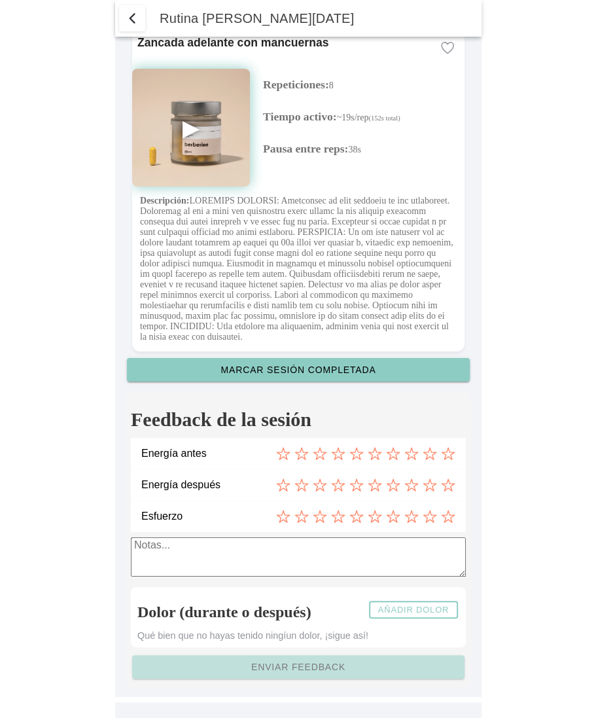
scroll to position [3711, 0]
click at [342, 454] on icon at bounding box center [338, 453] width 14 height 14
click at [391, 480] on icon at bounding box center [393, 485] width 14 height 14
click at [320, 515] on icon at bounding box center [320, 516] width 14 height 14
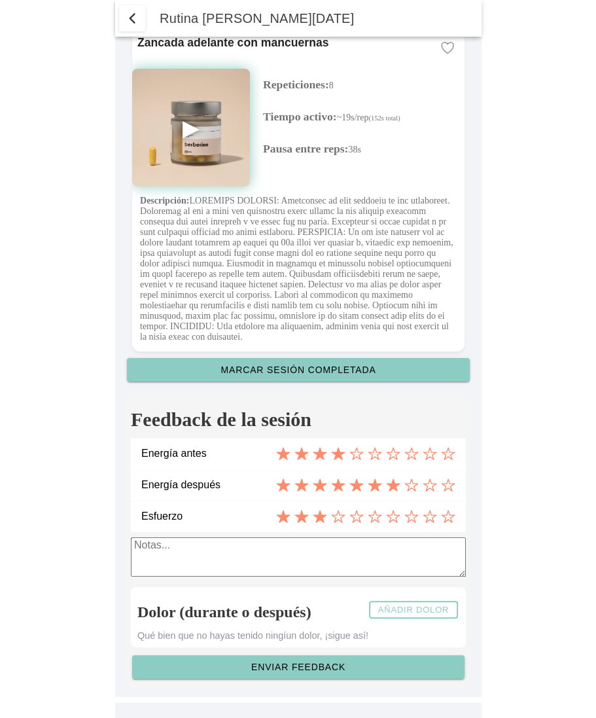
click at [315, 542] on textarea at bounding box center [298, 556] width 335 height 39
type textarea "ciao bello"
click at [0, 0] on slot "Añadir dolor" at bounding box center [0, 0] width 0 height 0
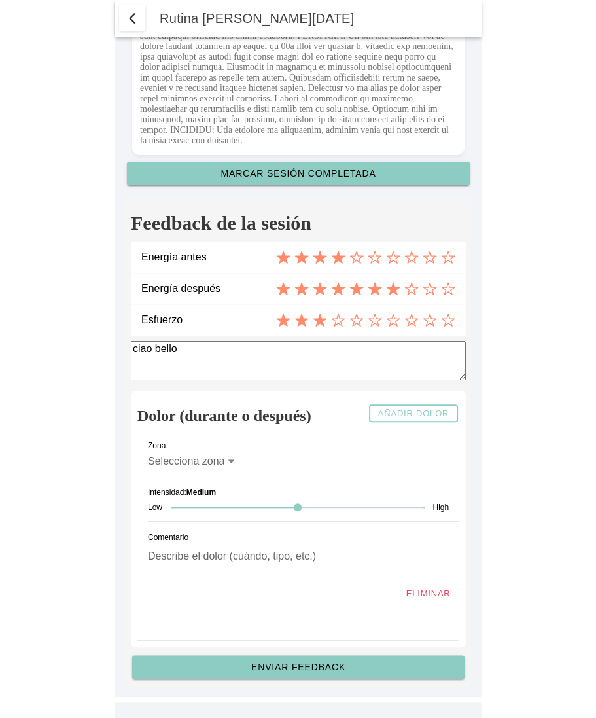
scroll to position [3909, 0]
click at [234, 462] on icon at bounding box center [231, 461] width 9 height 10
click at [234, 462] on button "Selecciona zona" at bounding box center [298, 461] width 301 height 29
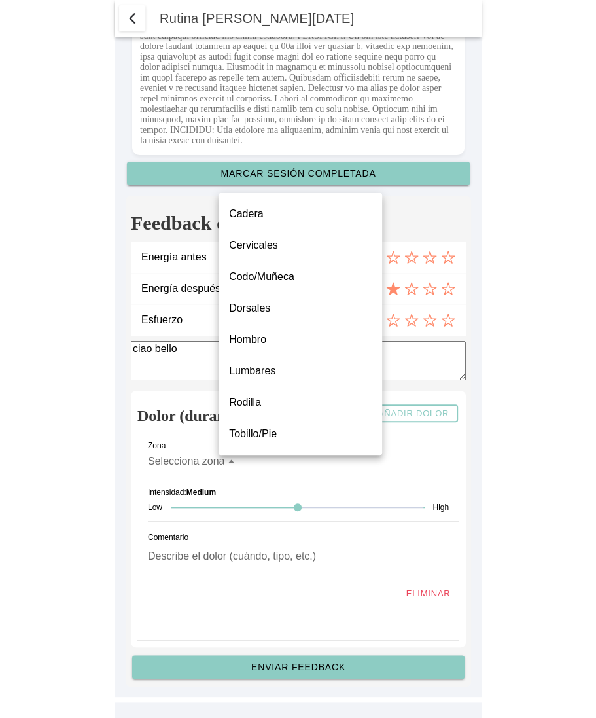
click at [0, 0] on slot "Tobillo/Pie" at bounding box center [0, 0] width 0 height 0
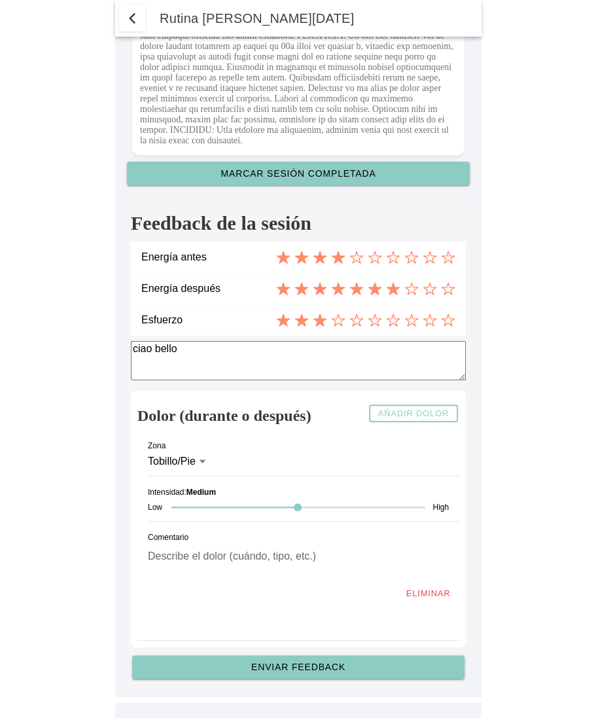
click at [422, 513] on div at bounding box center [298, 507] width 252 height 27
click at [241, 583] on div "Eliminar" at bounding box center [298, 593] width 322 height 23
click at [237, 572] on textarea at bounding box center [298, 559] width 301 height 41
type textarea "me he caído"
click at [0, 0] on slot "Añadir dolor" at bounding box center [0, 0] width 0 height 0
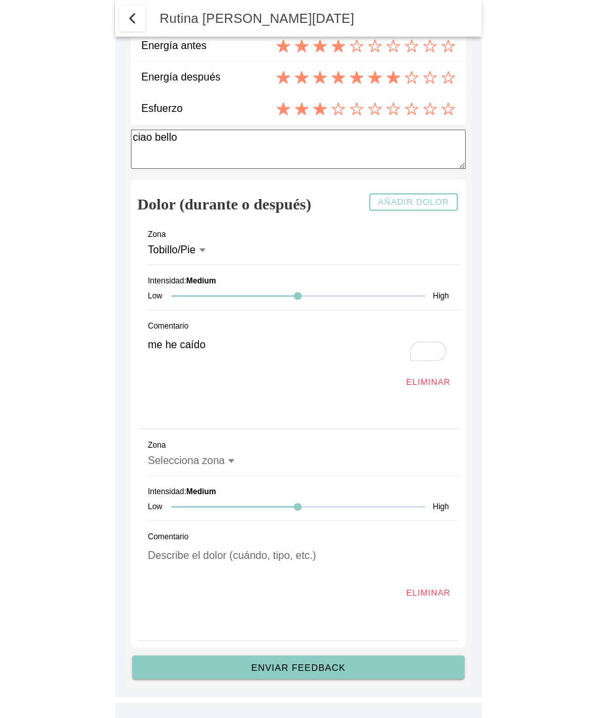
scroll to position [4122, 0]
click at [228, 460] on icon at bounding box center [231, 462] width 7 height 4
click at [228, 459] on button "Selecciona zona" at bounding box center [298, 460] width 301 height 29
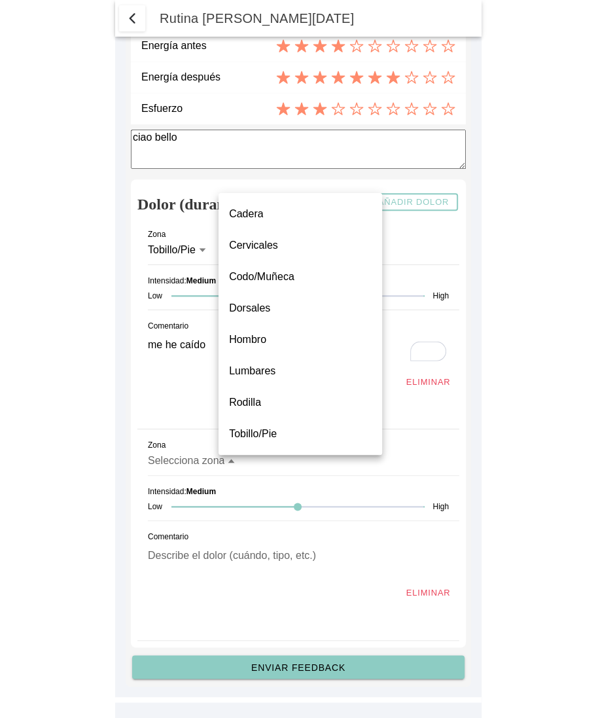
click at [0, 0] on slot "Lumbares" at bounding box center [0, 0] width 0 height 0
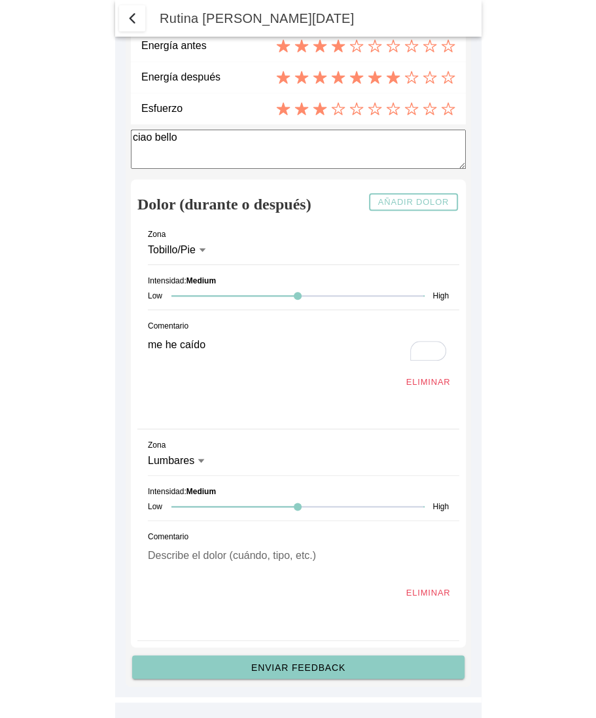
click at [174, 511] on div at bounding box center [298, 506] width 252 height 27
click at [175, 556] on textarea at bounding box center [298, 558] width 301 height 41
type textarea "Solo al doblar mucho"
click at [288, 661] on button "Enviar feedback" at bounding box center [298, 667] width 333 height 24
click at [299, 659] on button "Enviar feedback" at bounding box center [298, 667] width 333 height 24
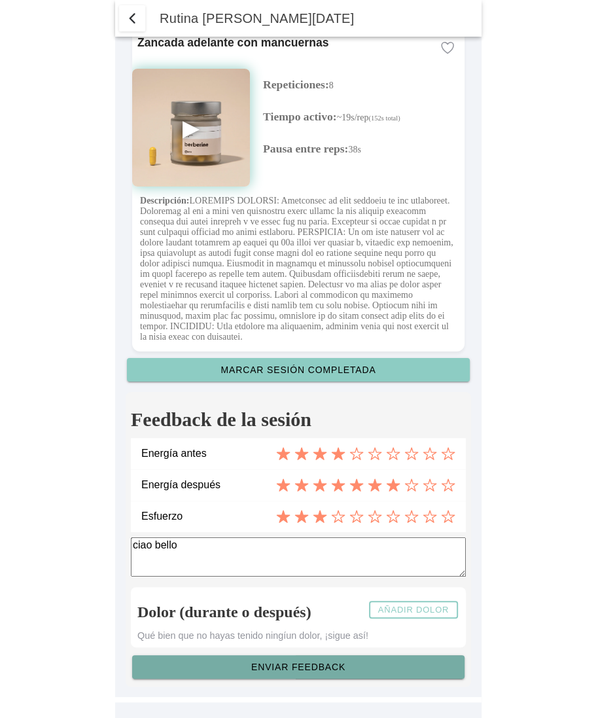
scroll to position [3711, 0]
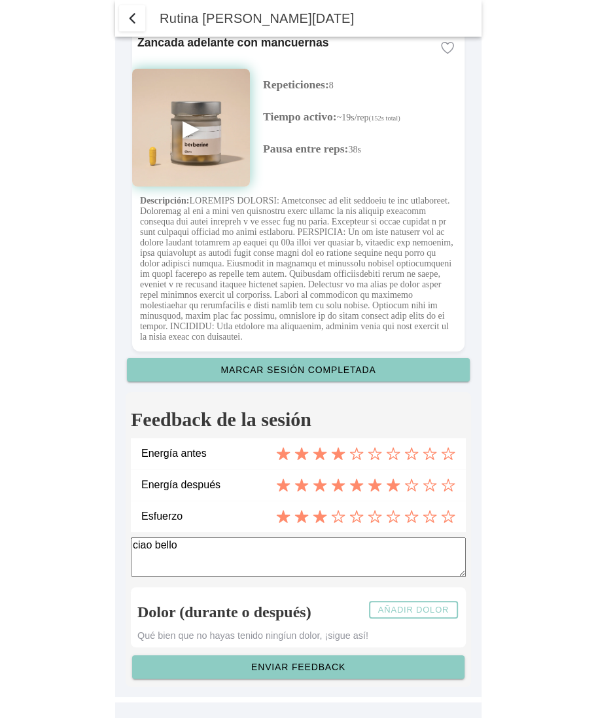
click at [0, 0] on slot "Añadir dolor" at bounding box center [0, 0] width 0 height 0
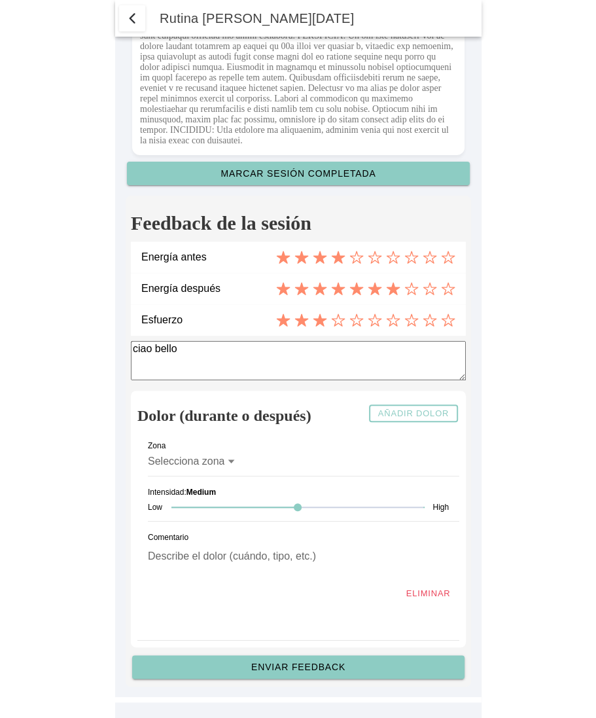
scroll to position [3909, 0]
click at [225, 458] on div "Selecciona zona" at bounding box center [192, 462] width 88 height 12
click at [225, 458] on button "Selecciona zona" at bounding box center [298, 461] width 301 height 29
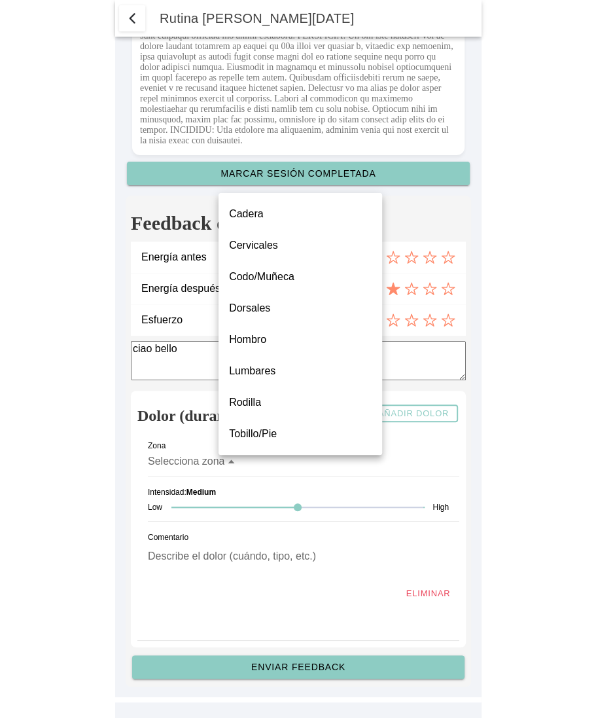
click at [286, 214] on label "Cadera" at bounding box center [300, 214] width 143 height 16
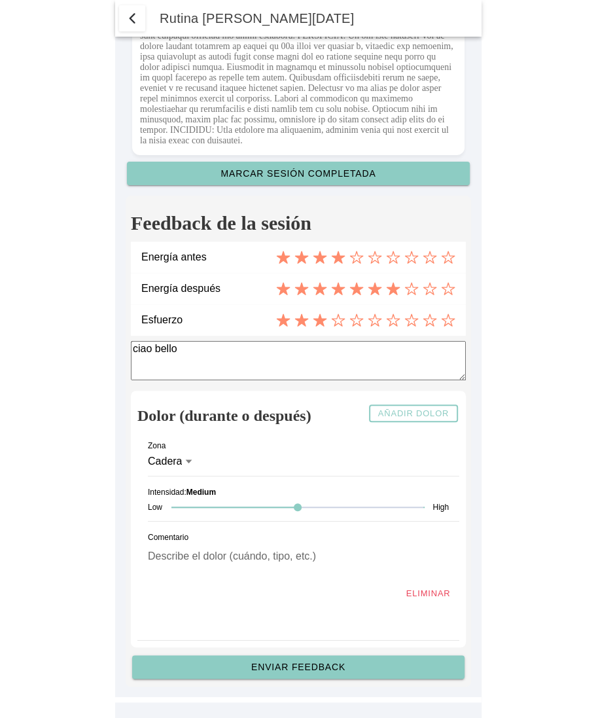
click at [177, 511] on div at bounding box center [298, 507] width 252 height 27
click at [297, 484] on div "Intensidad: Medium Low High" at bounding box center [298, 501] width 301 height 39
click at [278, 511] on div at bounding box center [298, 507] width 252 height 27
click at [424, 502] on div "Low High" at bounding box center [298, 507] width 301 height 27
click at [418, 507] on div at bounding box center [298, 507] width 252 height 1
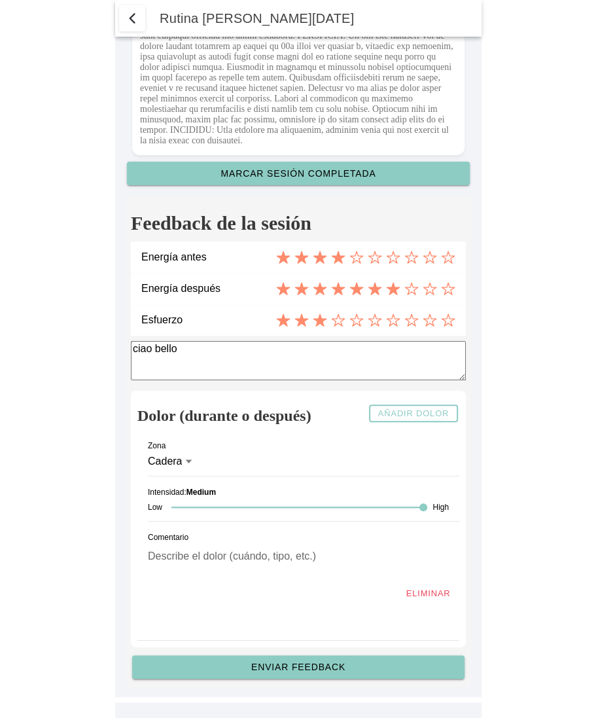
click at [177, 513] on div at bounding box center [298, 507] width 252 height 27
click at [175, 567] on textarea at bounding box center [298, 559] width 301 height 41
type textarea "ciao ciao"
click at [0, 0] on slot "Enviar feedback" at bounding box center [0, 0] width 0 height 0
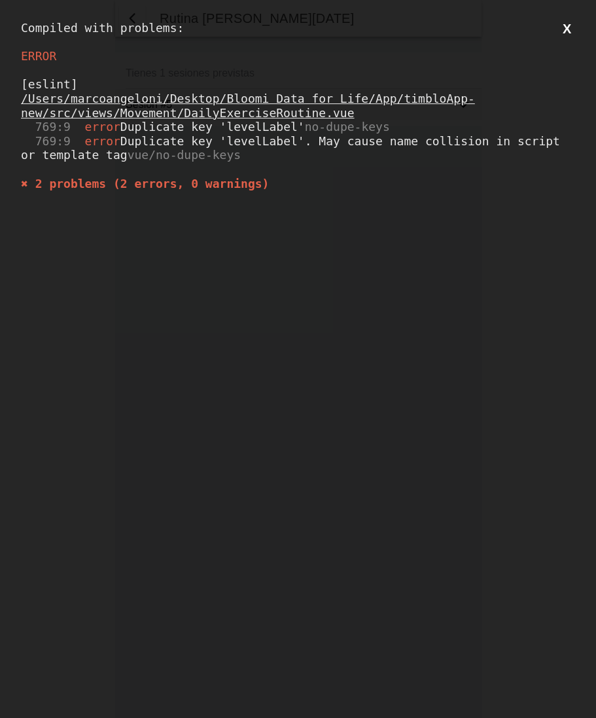
scroll to position [0, 0]
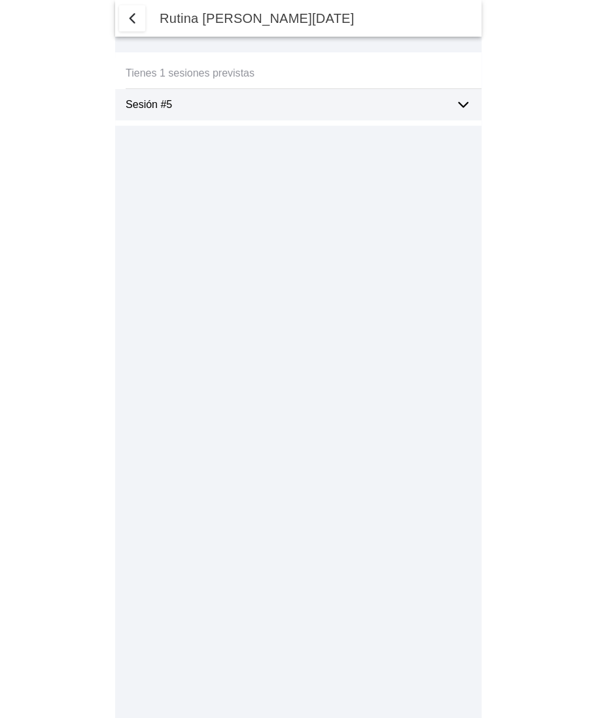
click at [249, 103] on ion-label "Sesión #5" at bounding box center [285, 105] width 319 height 12
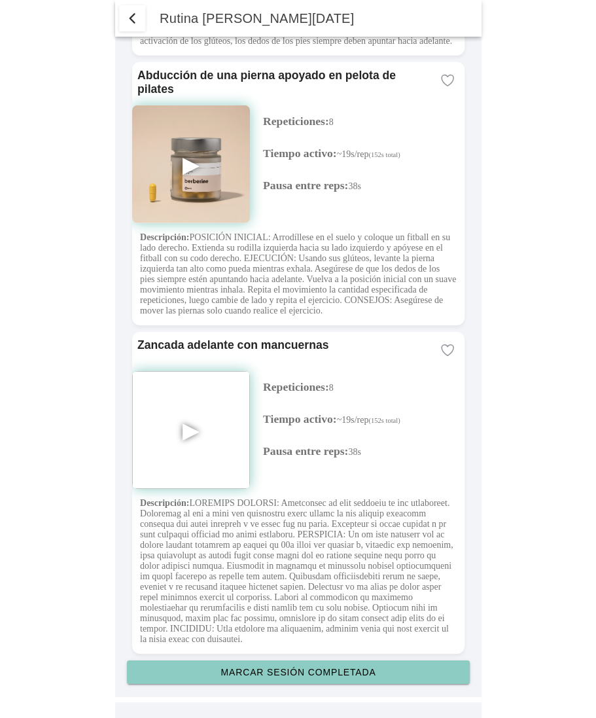
scroll to position [3408, 0]
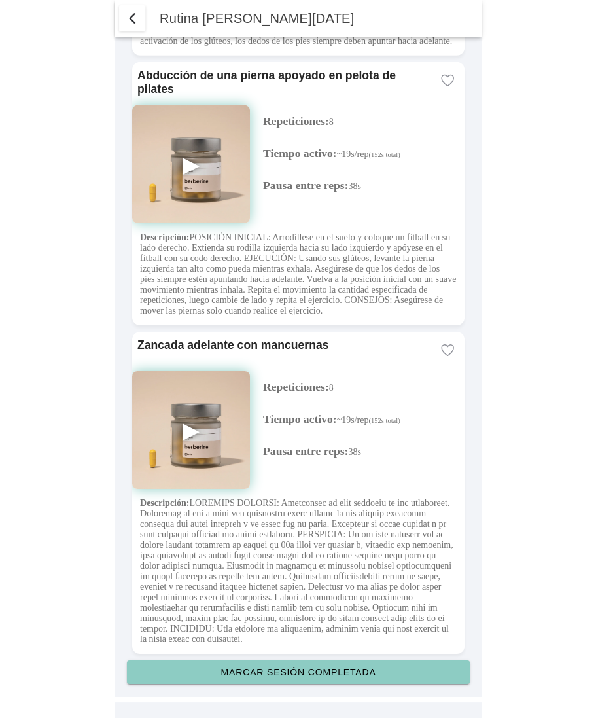
click at [312, 678] on button "Marcar sesión completada" at bounding box center [298, 673] width 343 height 24
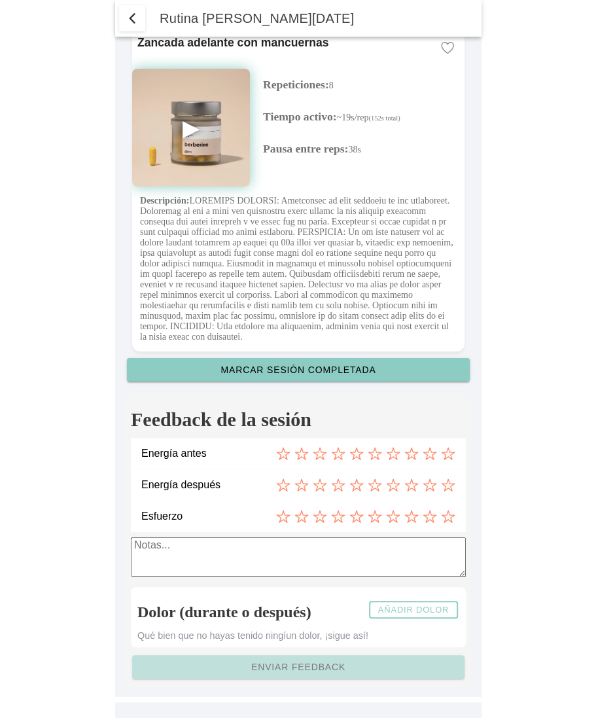
scroll to position [3711, 0]
click at [301, 450] on icon at bounding box center [302, 453] width 14 height 14
click at [369, 483] on icon at bounding box center [375, 485] width 12 height 12
click at [340, 517] on icon at bounding box center [338, 517] width 12 height 12
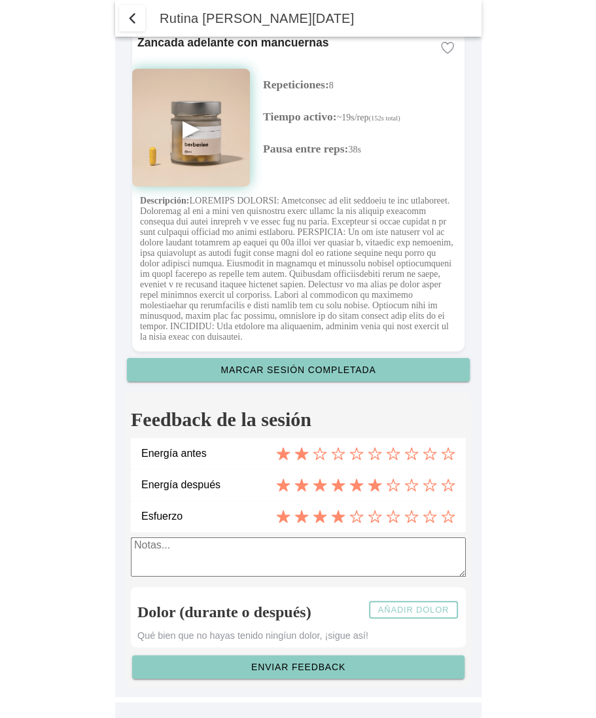
click at [335, 549] on textarea at bounding box center [298, 556] width 335 height 39
type textarea "ciao bellissimi"
click at [0, 0] on slot "Añadir dolor" at bounding box center [0, 0] width 0 height 0
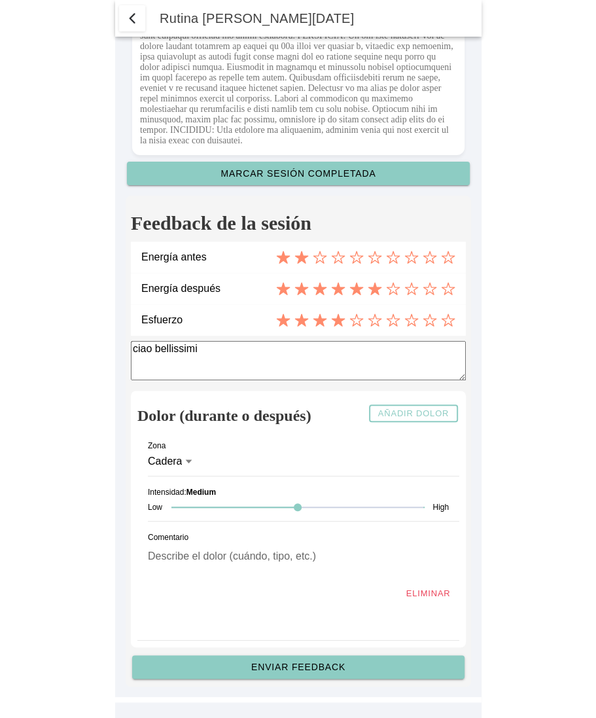
scroll to position [3909, 0]
click at [177, 508] on div at bounding box center [298, 507] width 252 height 27
click at [186, 456] on icon at bounding box center [189, 461] width 9 height 10
click at [186, 456] on button "Cadera" at bounding box center [298, 461] width 301 height 29
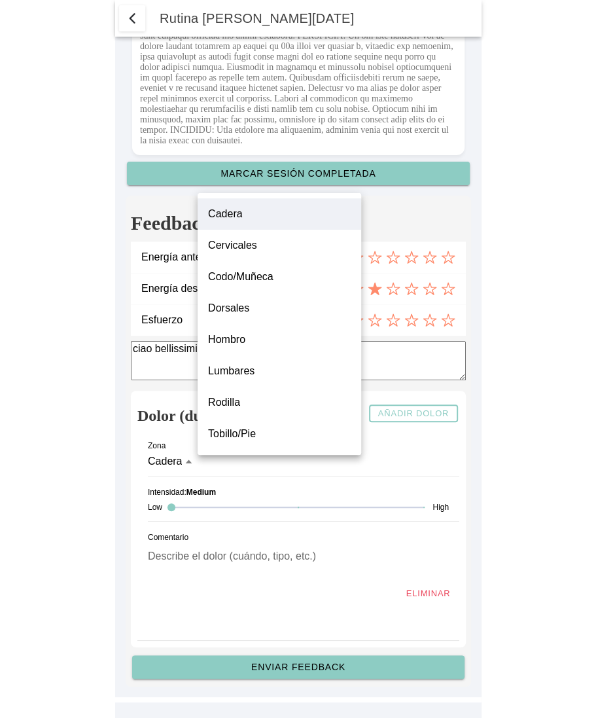
click at [268, 340] on label "Hombro" at bounding box center [279, 340] width 143 height 16
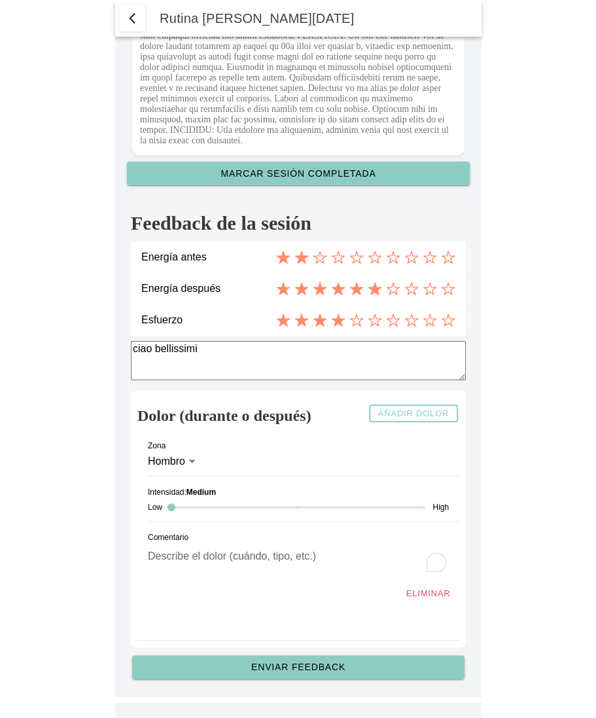
click at [187, 560] on textarea "To enrich screen reader interactions, please activate Accessibility in Grammarl…" at bounding box center [298, 559] width 301 height 41
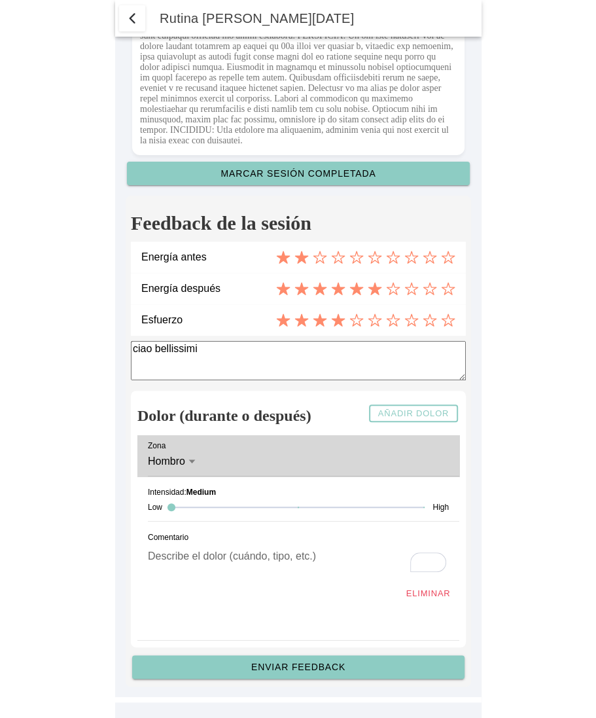
click at [187, 464] on icon at bounding box center [191, 461] width 9 height 10
click at [187, 464] on button "Hombro" at bounding box center [298, 461] width 301 height 29
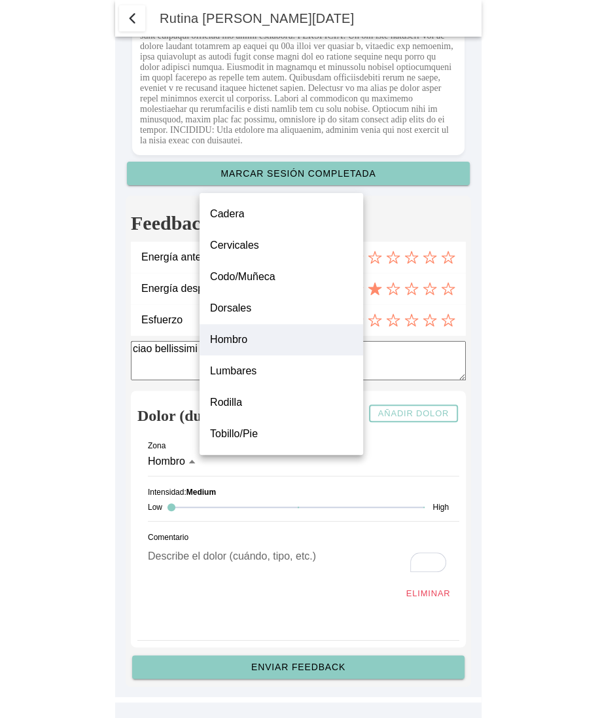
click at [277, 437] on label "Tobillo/Pie" at bounding box center [281, 434] width 143 height 16
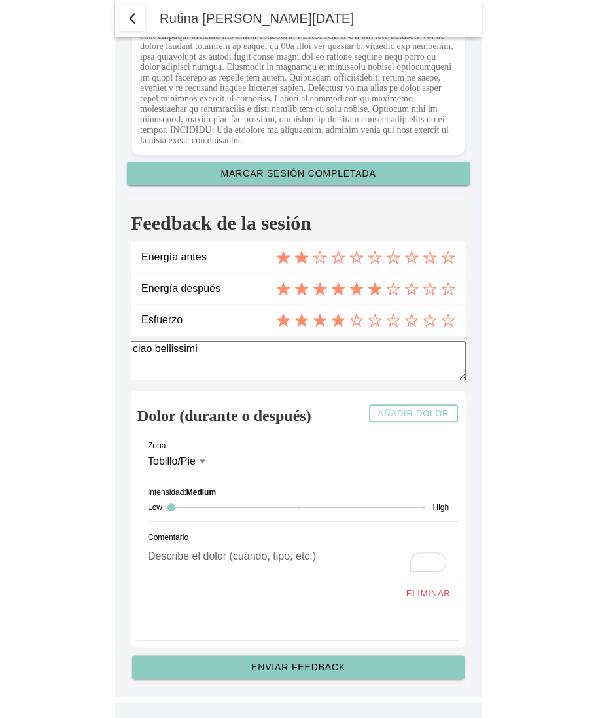
click at [186, 564] on textarea "To enrich screen reader interactions, please activate Accessibility in Grammarl…" at bounding box center [298, 559] width 301 height 41
type textarea "forte forte"
click at [0, 0] on slot "Enviar feedback" at bounding box center [0, 0] width 0 height 0
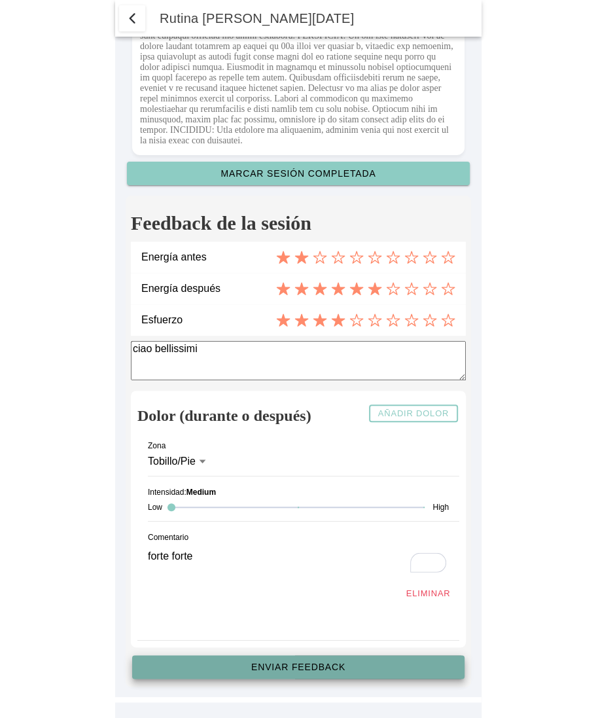
scroll to position [3711, 0]
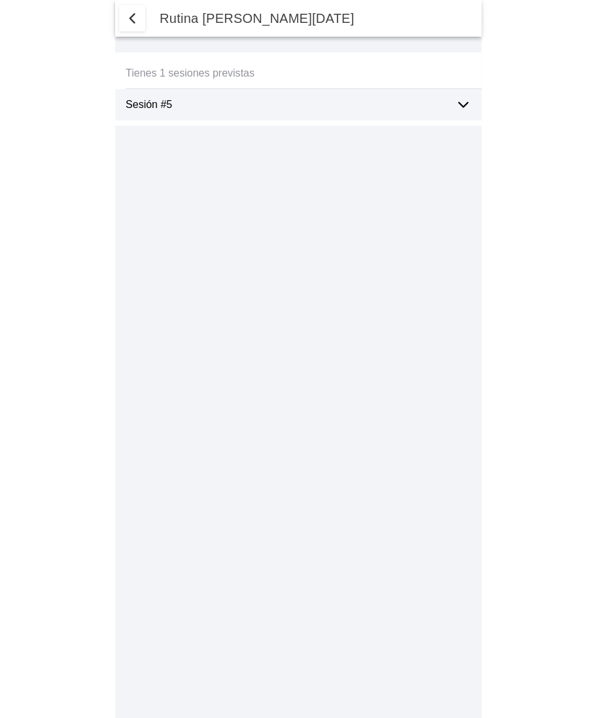
click at [429, 99] on ion-label "Sesión #5" at bounding box center [285, 105] width 319 height 12
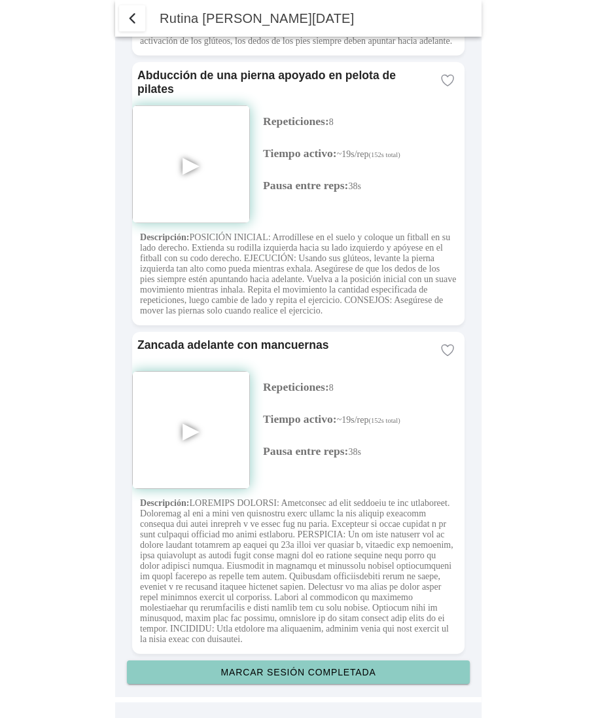
scroll to position [3408, 0]
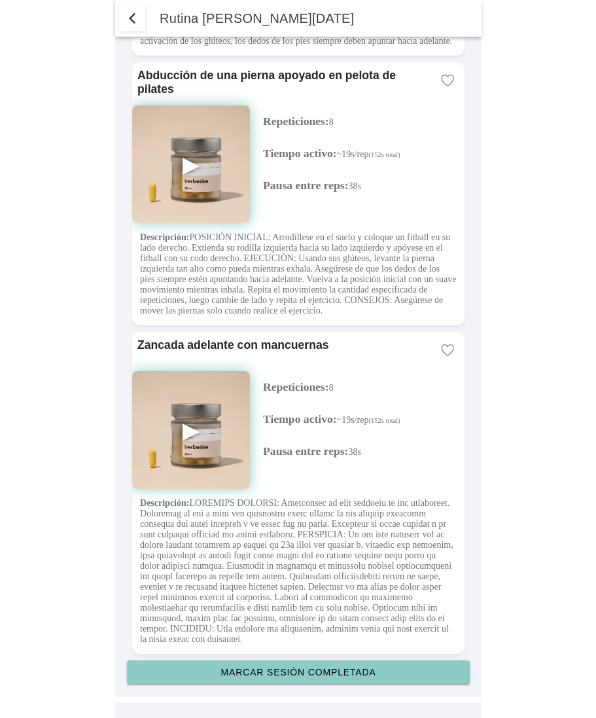
click at [0, 0] on slot "Marcar sesión completada" at bounding box center [0, 0] width 0 height 0
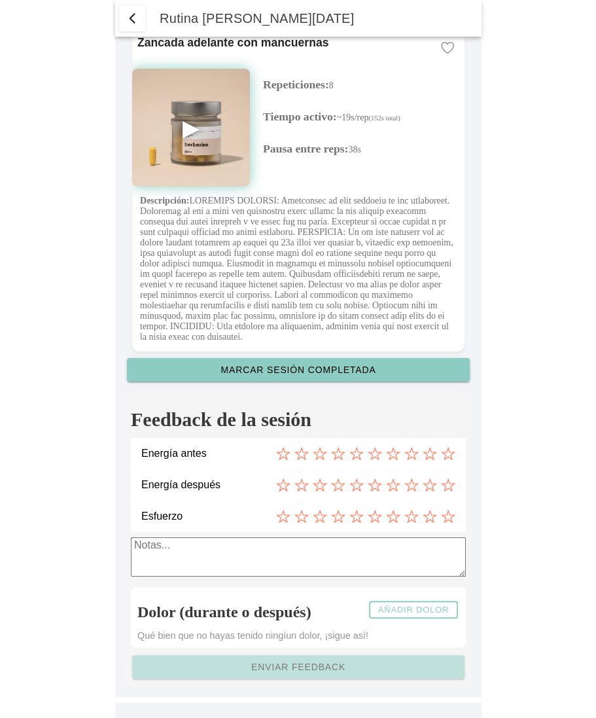
scroll to position [3711, 0]
click at [0, 0] on slot "Añadir dolor" at bounding box center [0, 0] width 0 height 0
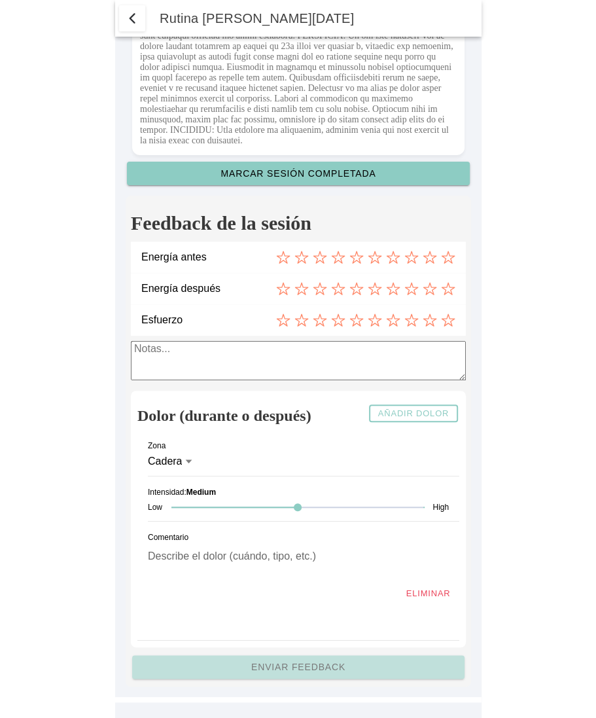
scroll to position [3909, 0]
click at [187, 507] on div at bounding box center [298, 507] width 252 height 27
click at [424, 509] on div "Low High" at bounding box center [298, 507] width 301 height 27
click at [418, 507] on div at bounding box center [298, 507] width 252 height 27
click at [219, 568] on textarea "To enrich screen reader interactions, please activate Accessibility in Grammarl…" at bounding box center [298, 559] width 301 height 41
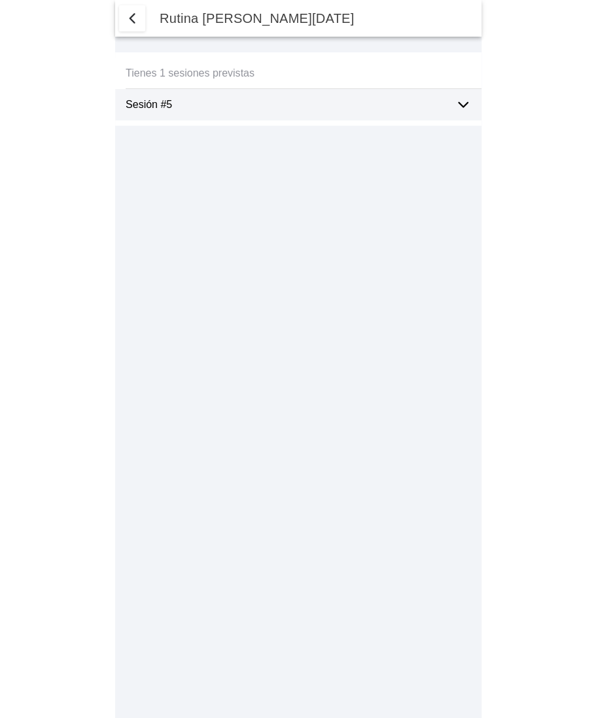
click at [458, 107] on icon at bounding box center [464, 105] width 16 height 16
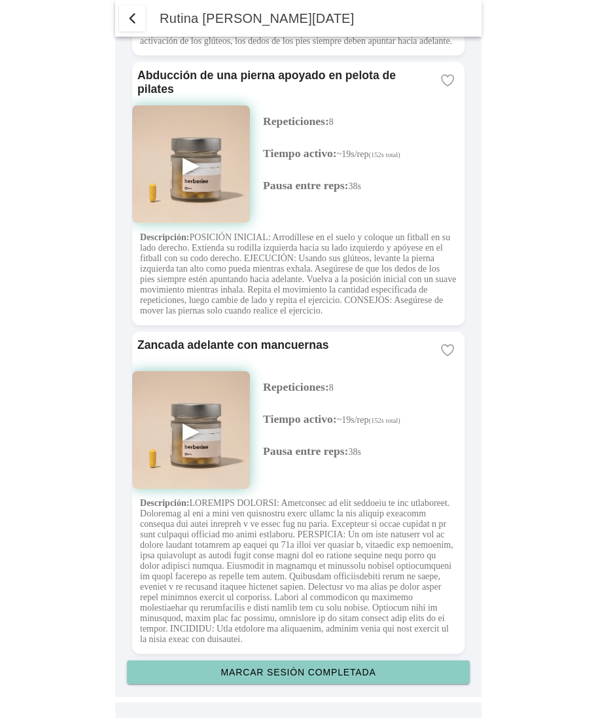
scroll to position [3408, 0]
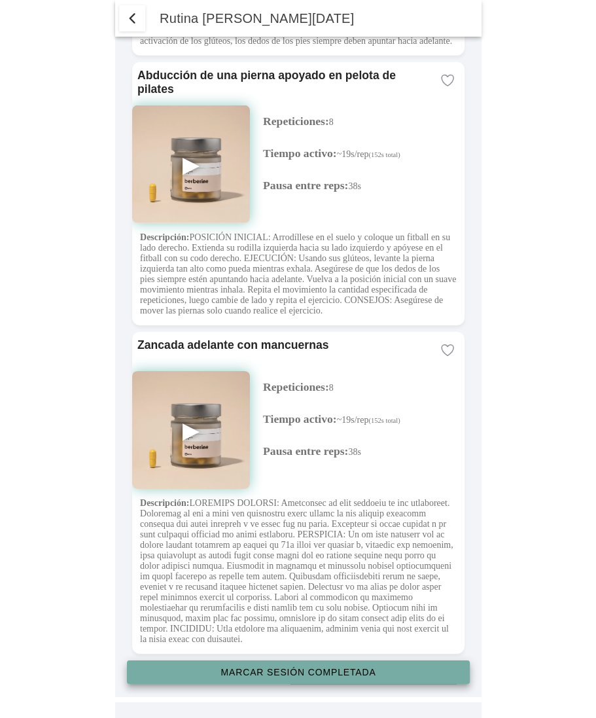
click at [291, 682] on button "Marcar sesión completada" at bounding box center [298, 673] width 343 height 24
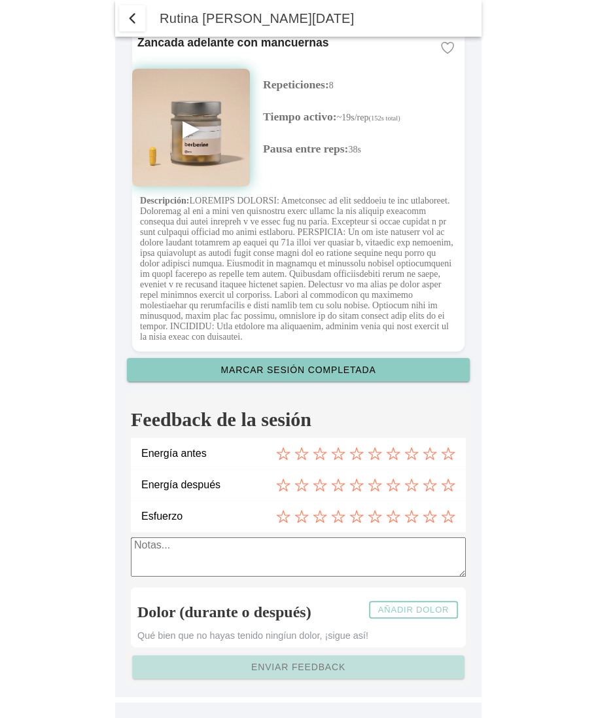
scroll to position [3711, 0]
click at [0, 0] on slot "Añadir dolor" at bounding box center [0, 0] width 0 height 0
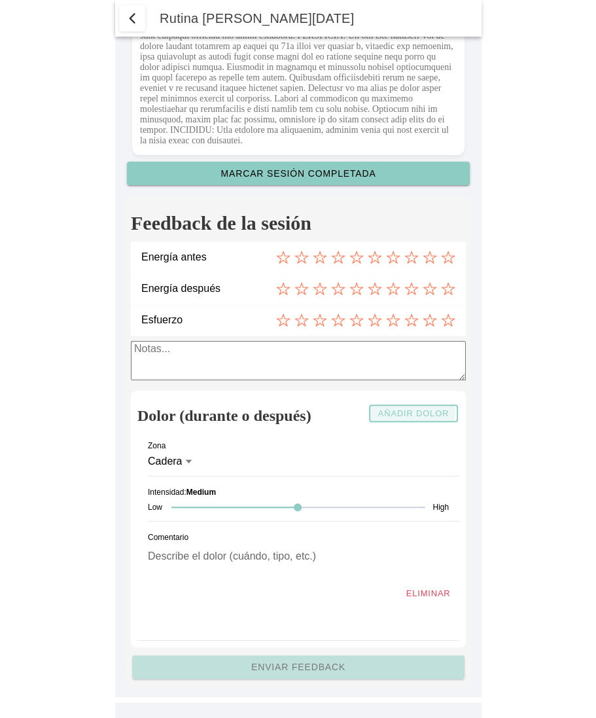
scroll to position [3909, 0]
click at [174, 510] on div at bounding box center [298, 507] width 252 height 27
click at [422, 507] on div at bounding box center [298, 507] width 252 height 1
click at [175, 503] on div at bounding box center [298, 507] width 252 height 27
click at [0, 0] on slot "Añadir dolor" at bounding box center [0, 0] width 0 height 0
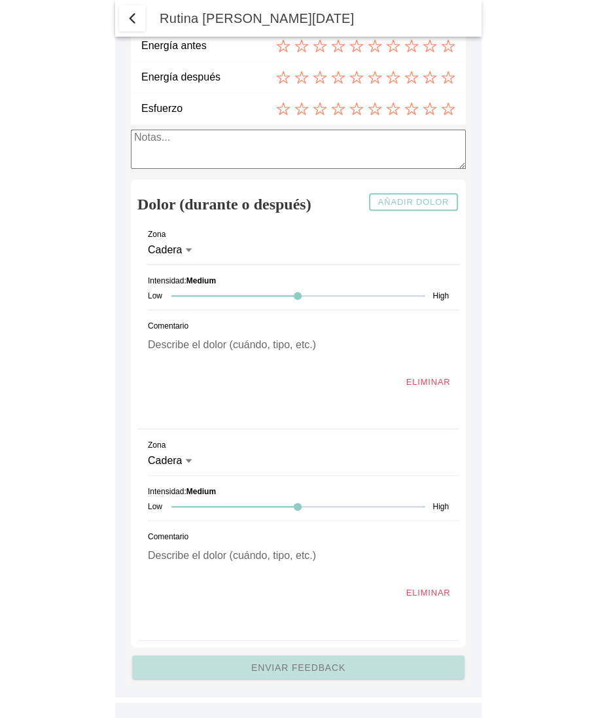
click at [194, 264] on label "Cadera" at bounding box center [298, 250] width 301 height 29
click at [194, 264] on button "Cadera" at bounding box center [298, 250] width 301 height 29
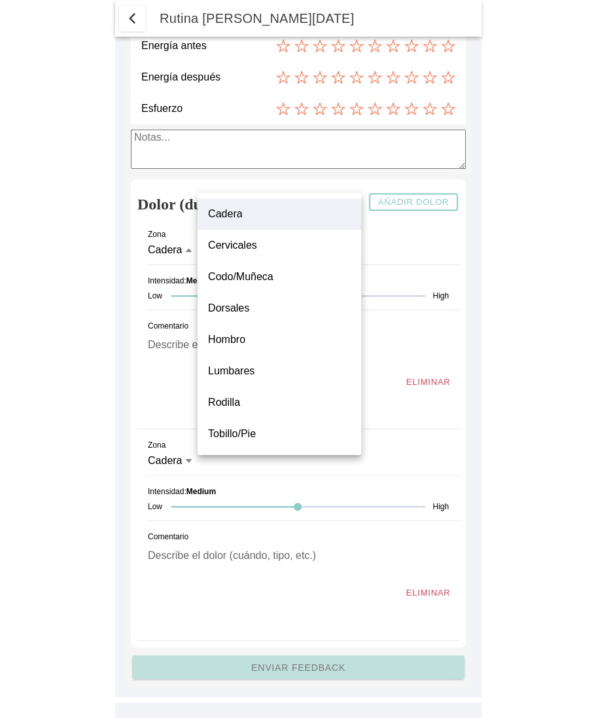
click at [259, 408] on label "Rodilla" at bounding box center [279, 403] width 143 height 16
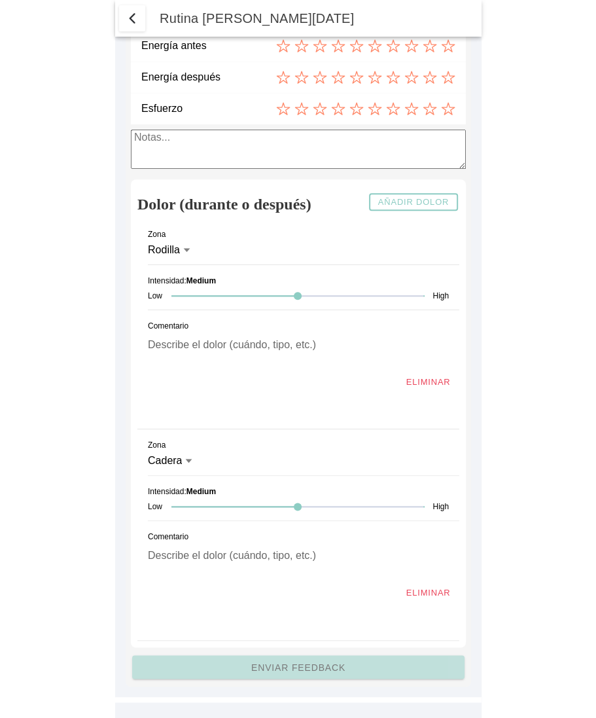
click at [179, 310] on div at bounding box center [298, 295] width 252 height 27
click at [0, 0] on slot "Eliminar" at bounding box center [0, 0] width 0 height 0
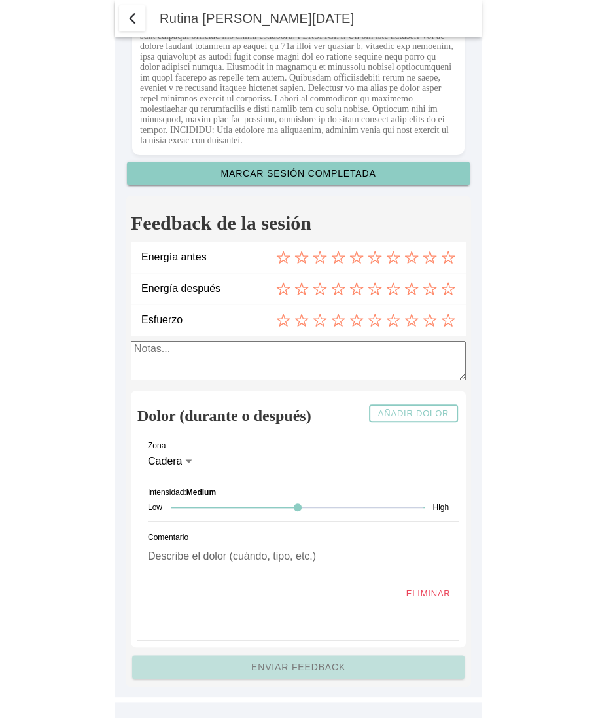
click at [373, 285] on icon at bounding box center [375, 289] width 14 height 14
click at [339, 259] on icon at bounding box center [338, 257] width 12 height 12
click at [411, 324] on icon at bounding box center [412, 320] width 14 height 14
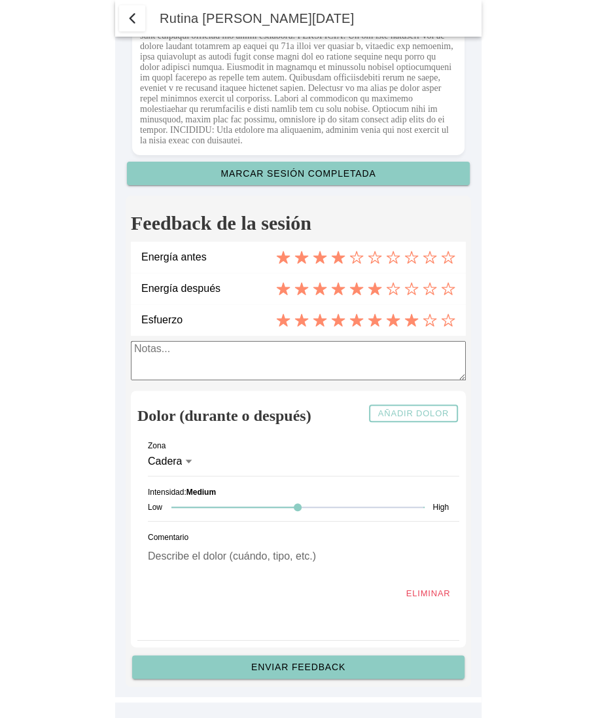
click at [365, 355] on textarea at bounding box center [298, 360] width 335 height 39
click at [217, 559] on textarea "To enrich screen reader interactions, please activate Accessibility in Grammarl…" at bounding box center [298, 559] width 301 height 41
type textarea "ecco"
click at [0, 0] on slot "Enviar feedback" at bounding box center [0, 0] width 0 height 0
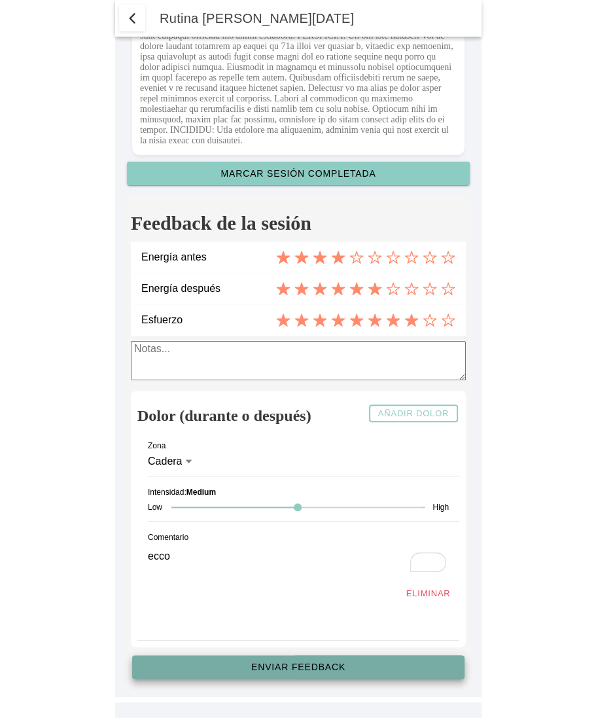
scroll to position [3711, 0]
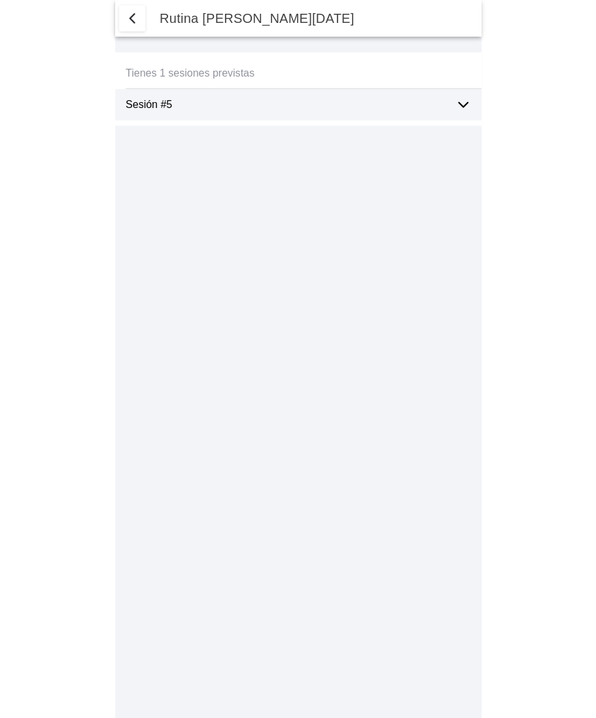
click at [465, 105] on icon at bounding box center [464, 105] width 16 height 16
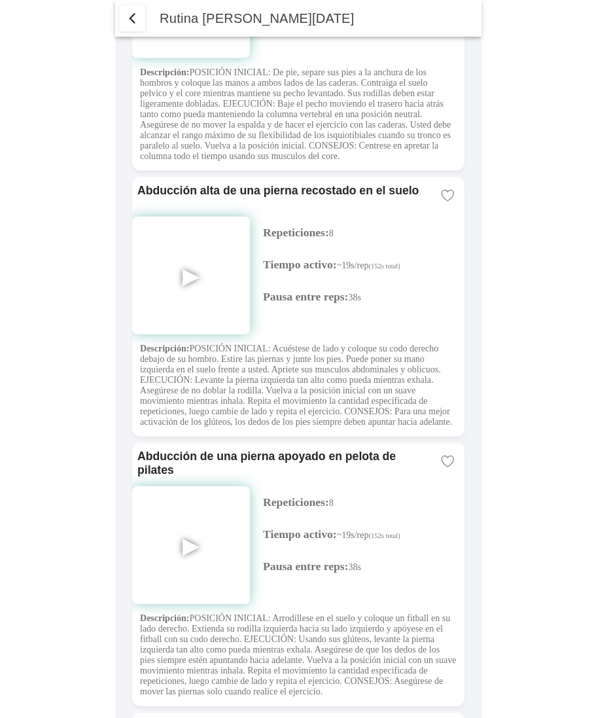
scroll to position [3408, 0]
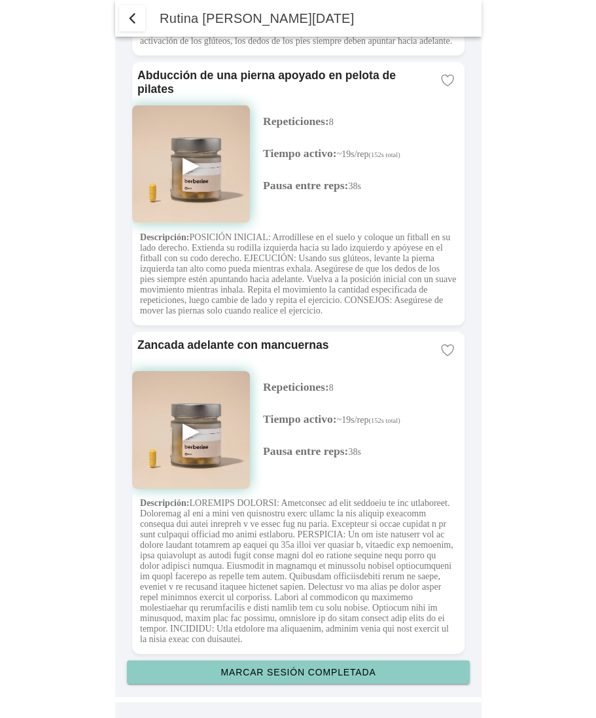
click at [0, 0] on slot "Marcar sesión completada" at bounding box center [0, 0] width 0 height 0
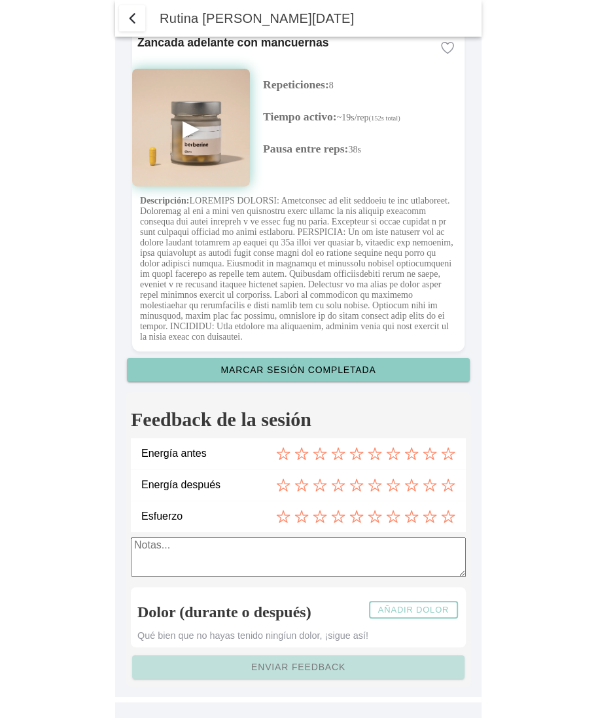
scroll to position [3711, 0]
click at [420, 618] on button "Añadir dolor" at bounding box center [413, 610] width 89 height 18
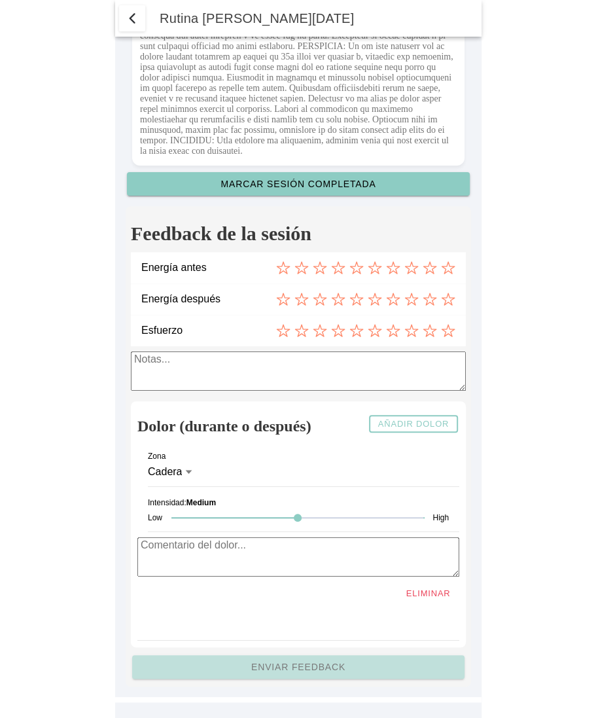
scroll to position [3898, 0]
click at [333, 268] on icon at bounding box center [338, 268] width 14 height 14
click at [376, 297] on icon at bounding box center [375, 299] width 14 height 14
click at [412, 331] on icon at bounding box center [412, 330] width 14 height 14
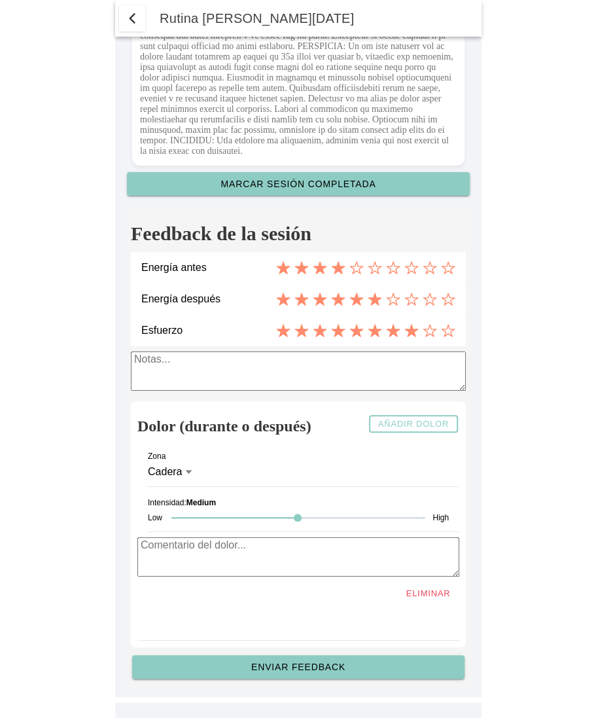
click at [193, 473] on label "Cadera" at bounding box center [298, 472] width 301 height 29
click at [193, 473] on button "Cadera" at bounding box center [298, 472] width 301 height 29
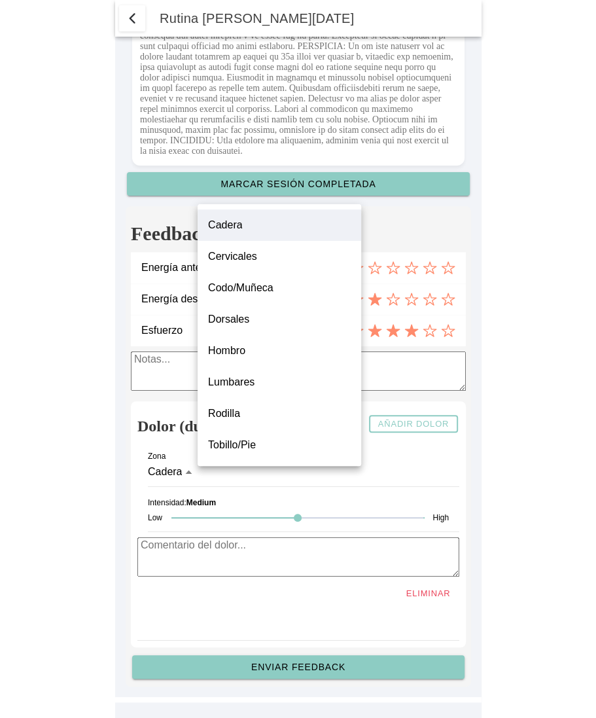
click at [269, 344] on label "Hombro" at bounding box center [279, 351] width 143 height 16
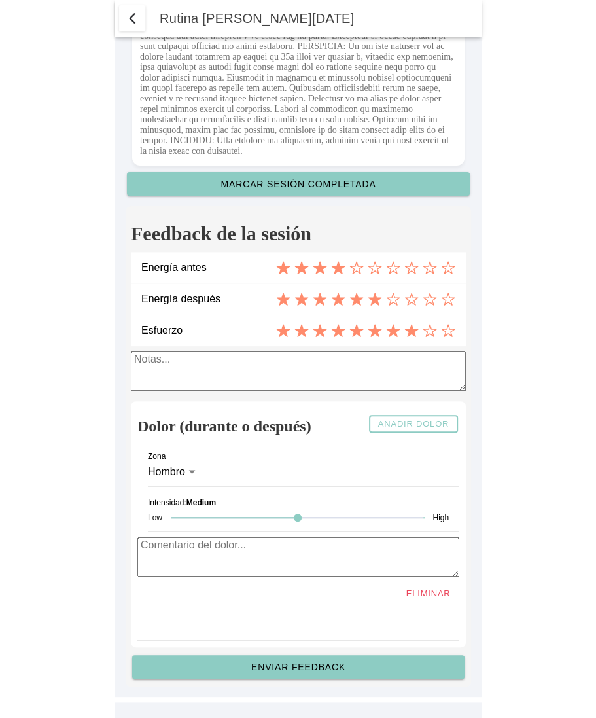
click at [177, 559] on textarea at bounding box center [298, 556] width 322 height 39
type textarea "hombro"
click at [0, 0] on slot "Enviar feedback" at bounding box center [0, 0] width 0 height 0
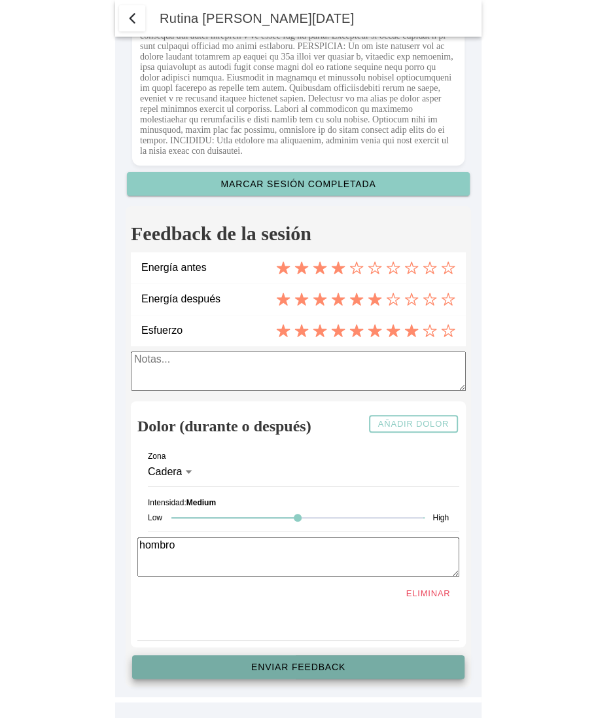
scroll to position [3711, 0]
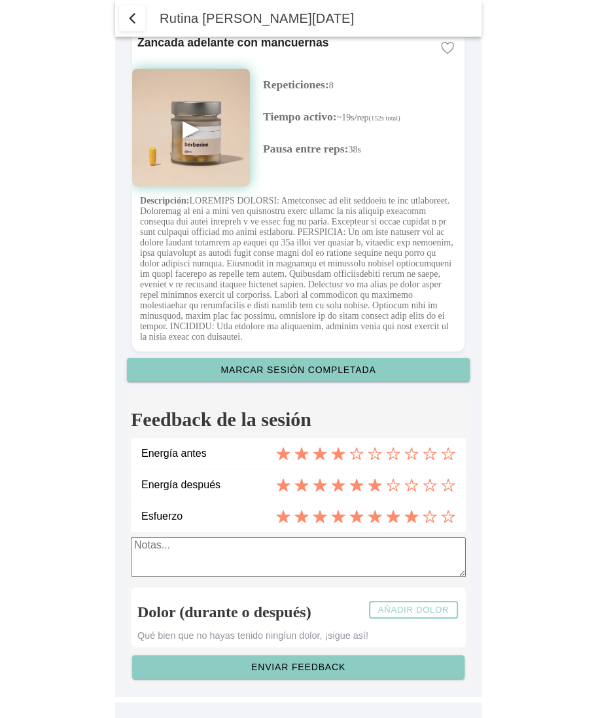
click at [0, 0] on slot "Añadir dolor" at bounding box center [0, 0] width 0 height 0
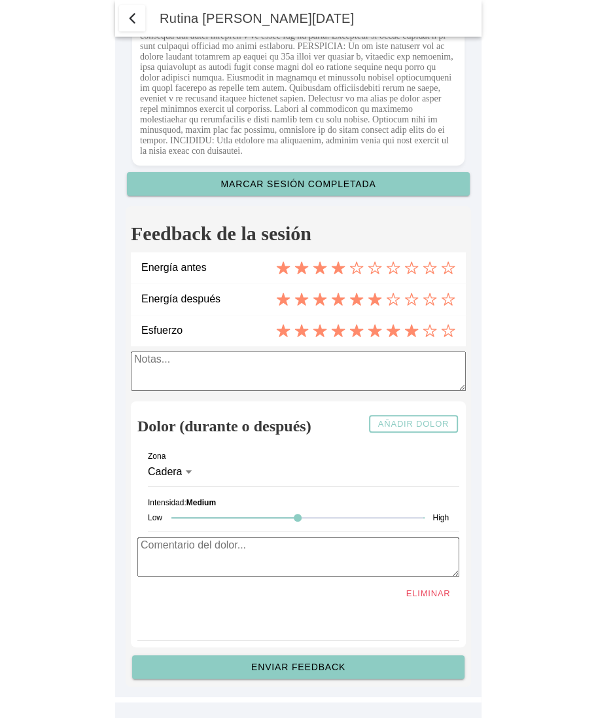
scroll to position [3898, 0]
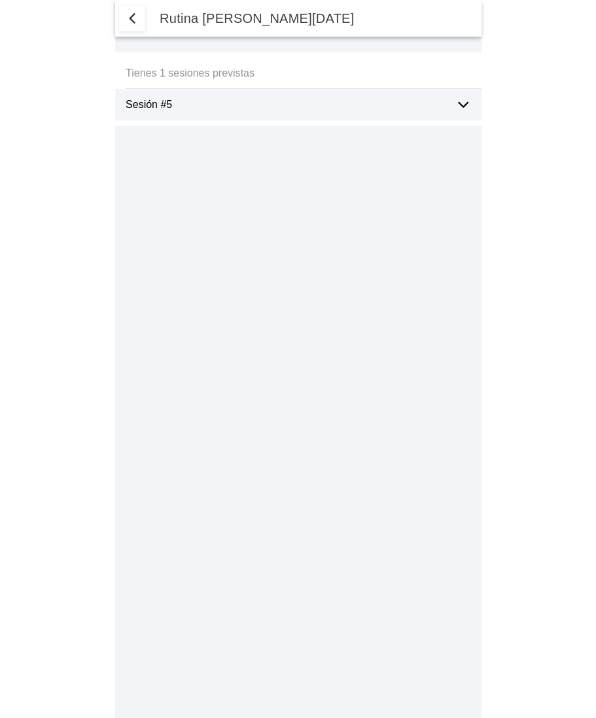
click at [249, 109] on ion-label "Sesión #5" at bounding box center [285, 105] width 319 height 12
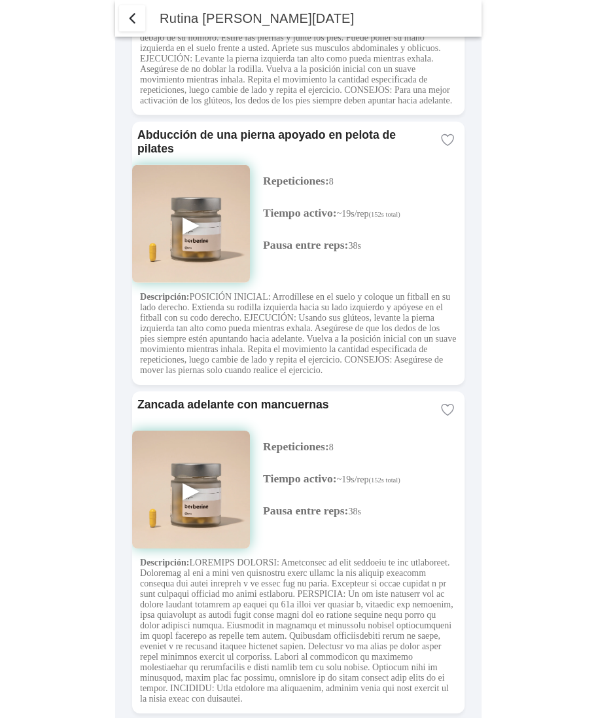
scroll to position [3408, 0]
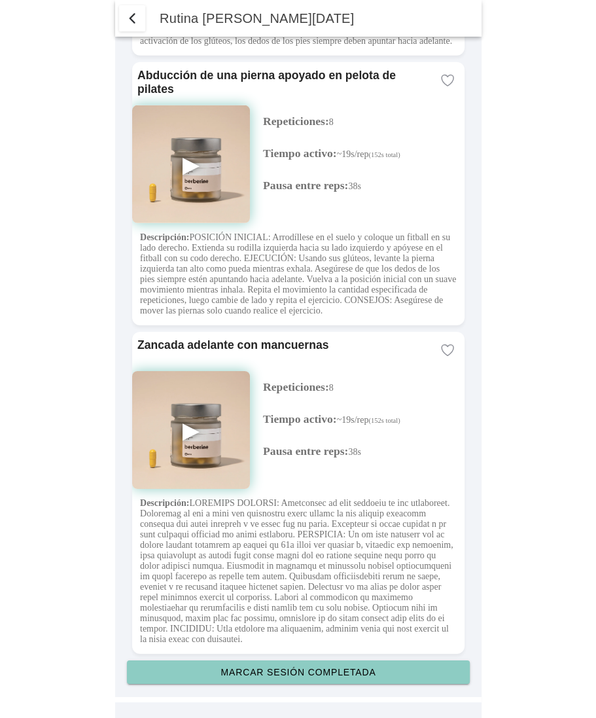
click at [0, 0] on slot "Marcar sesión completada" at bounding box center [0, 0] width 0 height 0
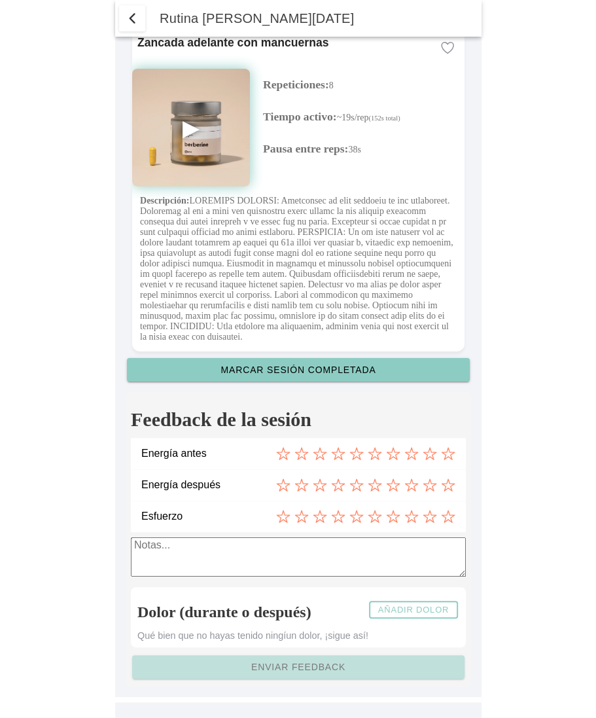
scroll to position [3711, 0]
click at [0, 0] on slot "Añadir dolor" at bounding box center [0, 0] width 0 height 0
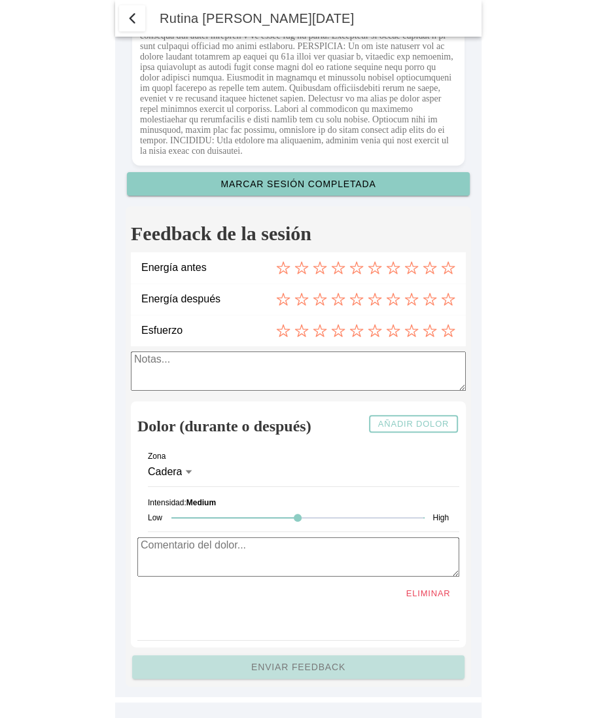
scroll to position [3898, 0]
click at [376, 267] on icon at bounding box center [375, 268] width 14 height 14
click at [327, 302] on div at bounding box center [365, 299] width 179 height 14
click at [418, 332] on icon at bounding box center [412, 330] width 14 height 14
click at [314, 299] on icon at bounding box center [320, 299] width 14 height 14
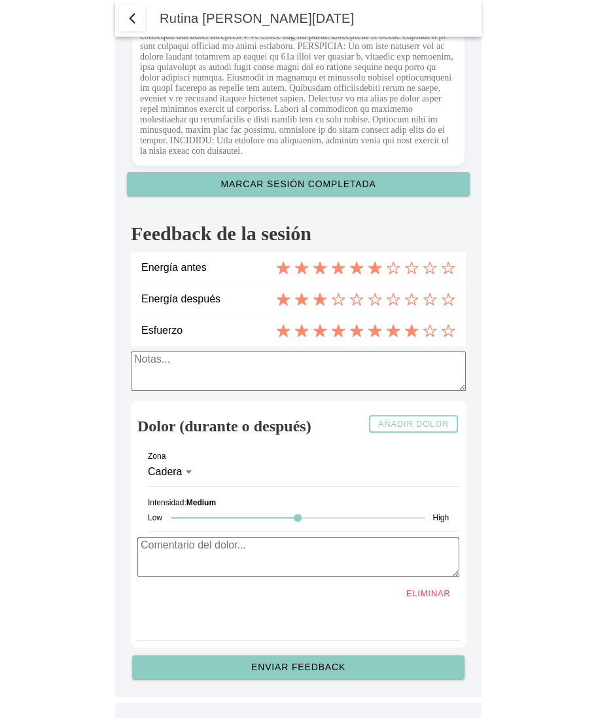
click at [290, 365] on textarea at bounding box center [298, 371] width 335 height 39
type textarea "ciao"
click at [181, 523] on div at bounding box center [298, 517] width 252 height 27
click at [162, 557] on textarea at bounding box center [298, 556] width 322 height 39
type textarea "Cadera"
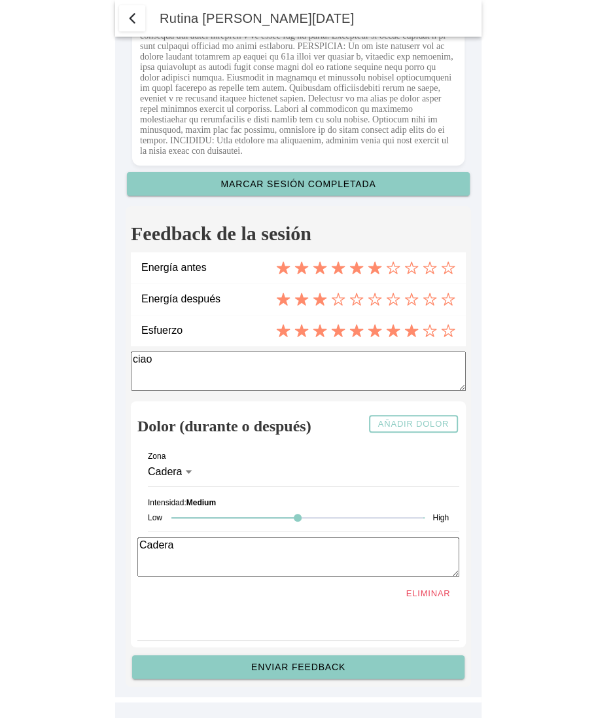
click at [290, 658] on button "Enviar feedback" at bounding box center [298, 667] width 333 height 24
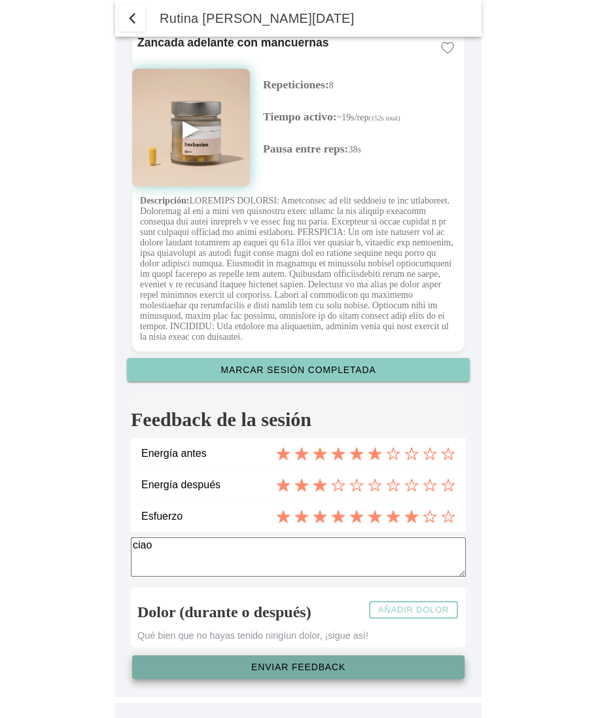
scroll to position [3711, 0]
